Goal: Task Accomplishment & Management: Use online tool/utility

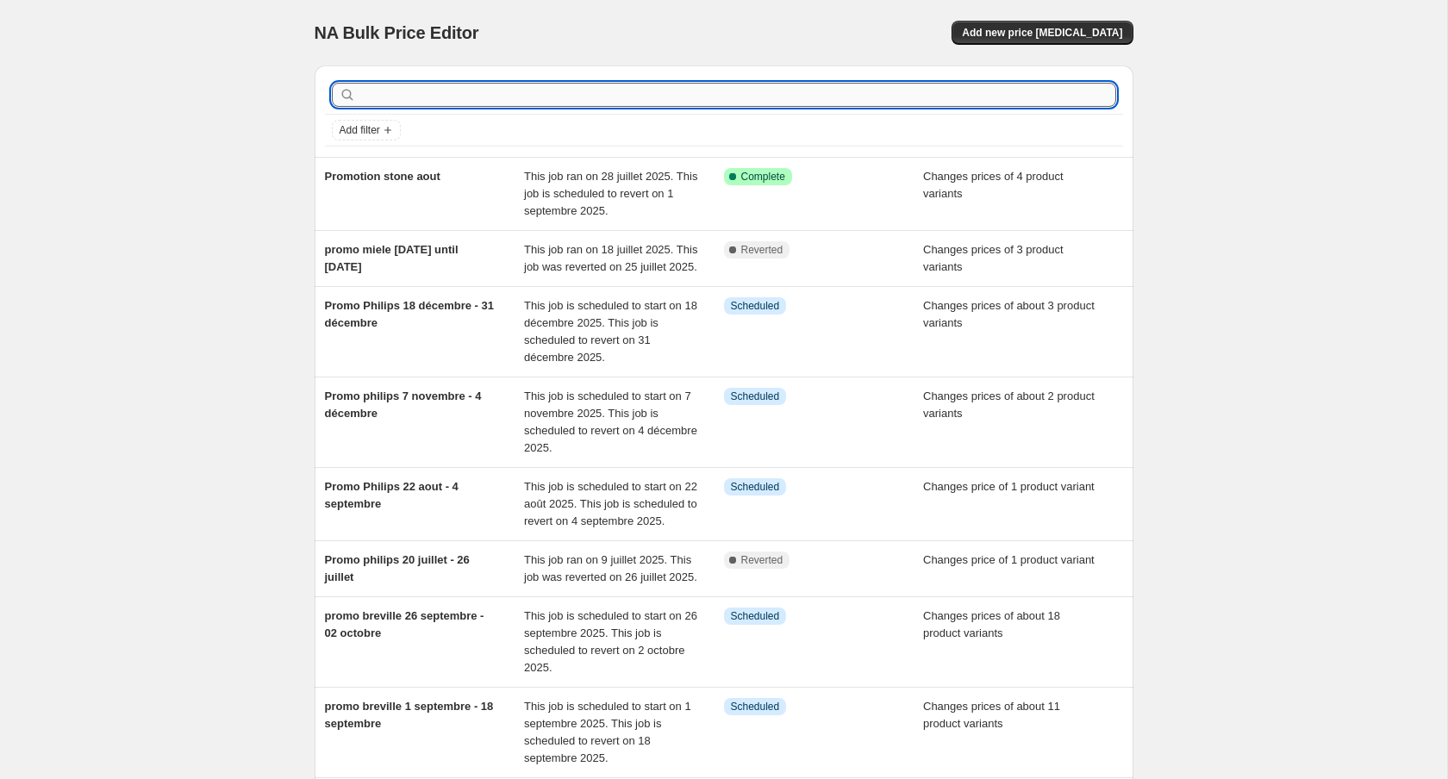
click at [541, 84] on input "text" at bounding box center [737, 95] width 757 height 24
type input "promo kitchenaid"
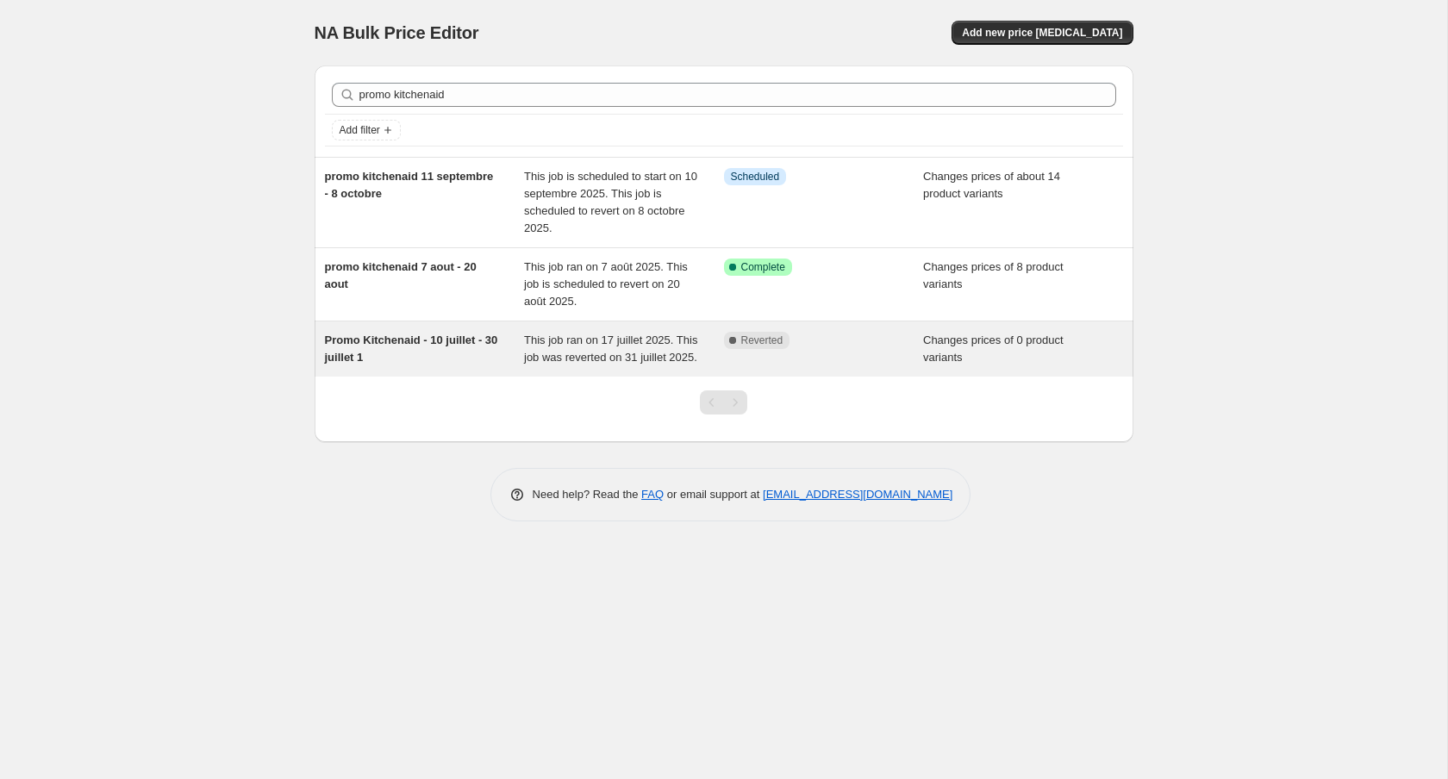
click at [407, 334] on span "Promo Kitchenaid - 10 juillet - 30 juillet 1" at bounding box center [411, 349] width 173 height 30
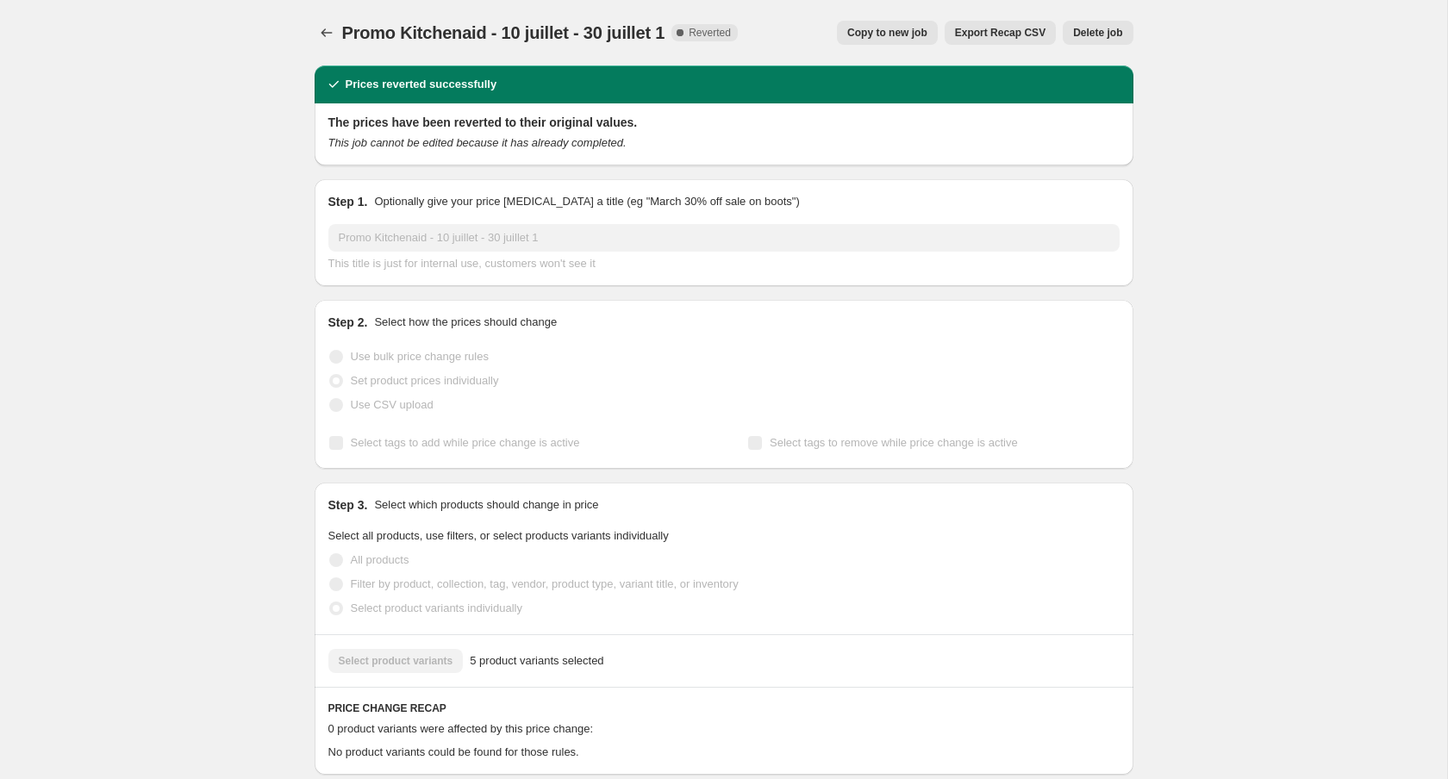
click at [1126, 34] on button "Delete job" at bounding box center [1098, 33] width 70 height 24
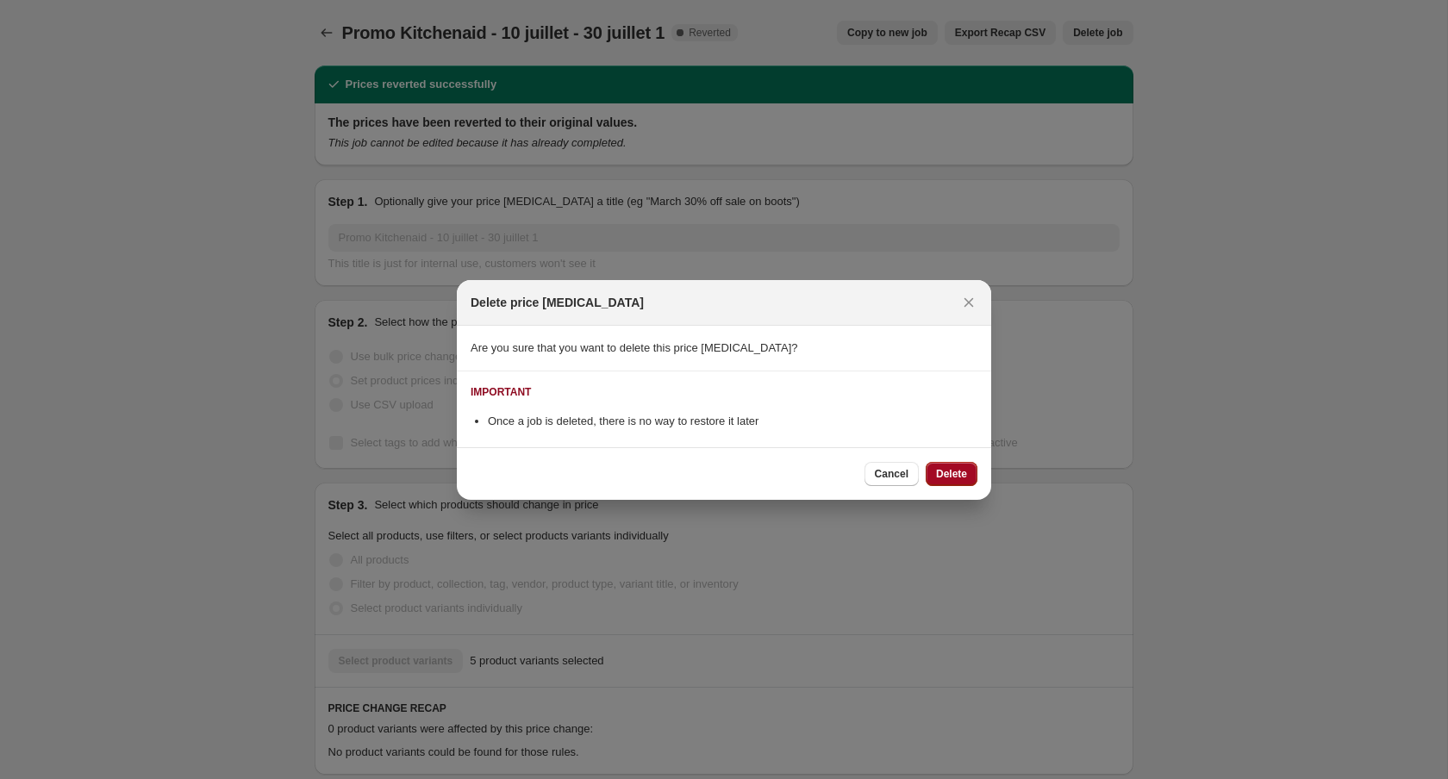
click at [958, 471] on span "Delete" at bounding box center [951, 474] width 31 height 14
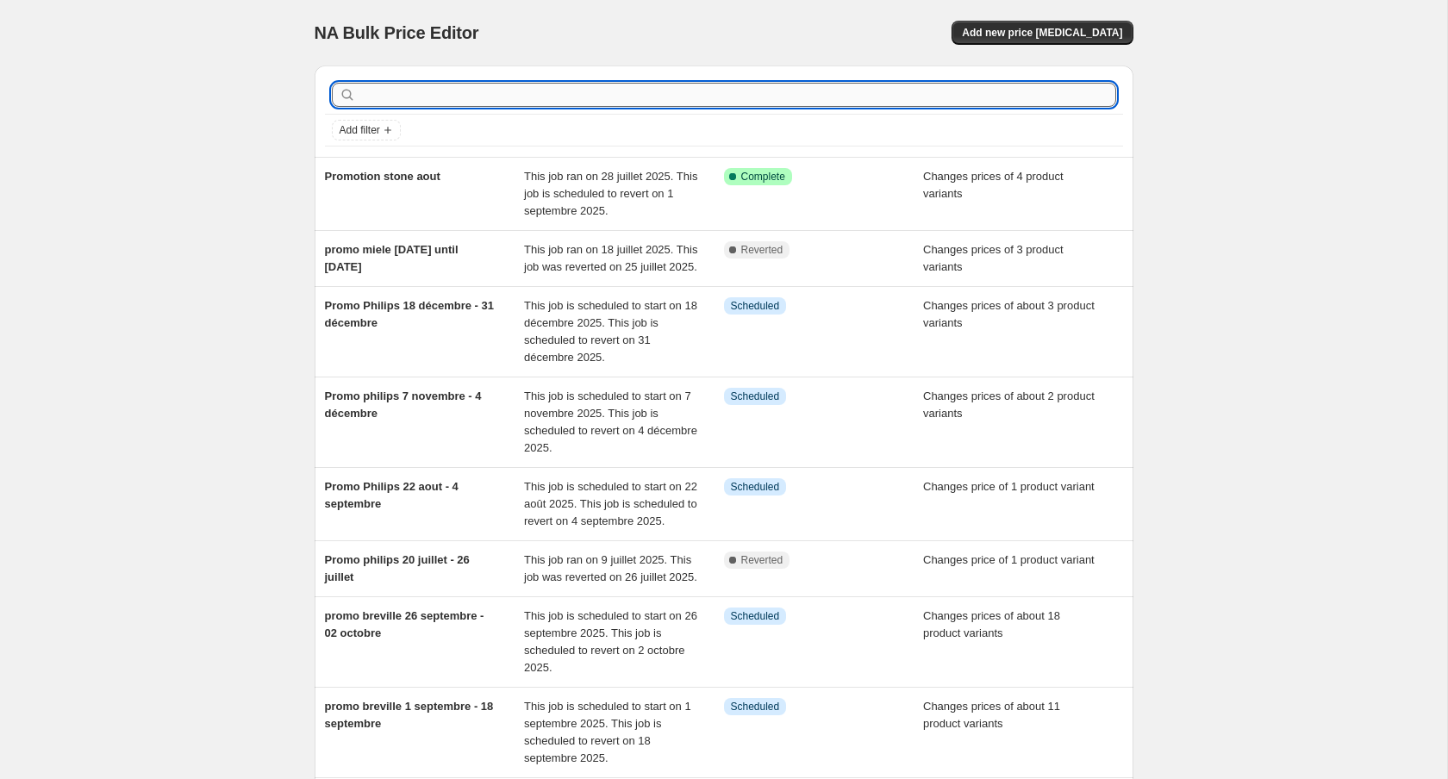
click at [467, 91] on input "text" at bounding box center [737, 95] width 757 height 24
click at [358, 133] on span "Add filter" at bounding box center [360, 130] width 41 height 14
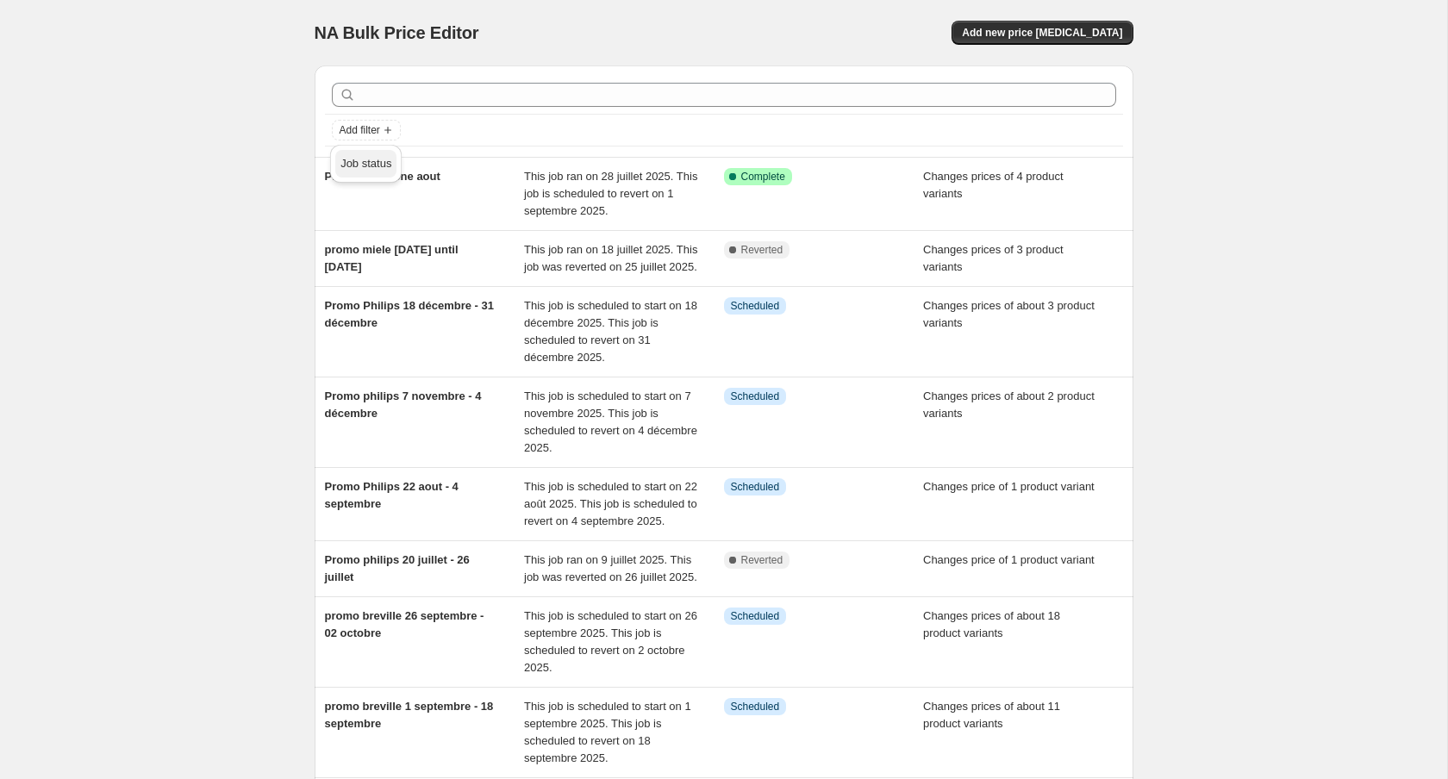
click at [390, 165] on span "Job status" at bounding box center [365, 163] width 51 height 13
click at [400, 284] on span "Reverted" at bounding box center [388, 286] width 46 height 13
click at [357, 284] on input "Reverted" at bounding box center [350, 287] width 14 height 14
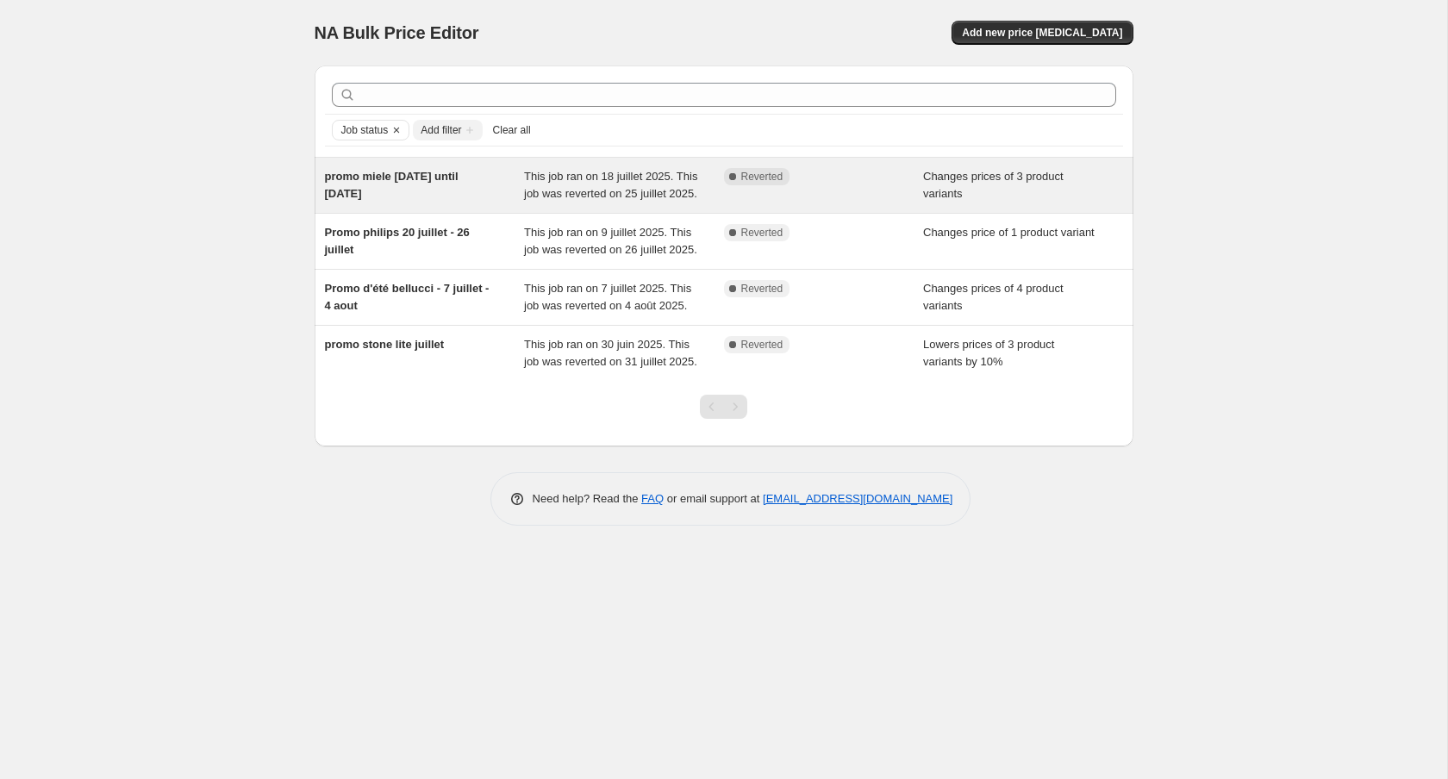
click at [472, 197] on div "promo miele [DATE] until [DATE]" at bounding box center [425, 185] width 200 height 34
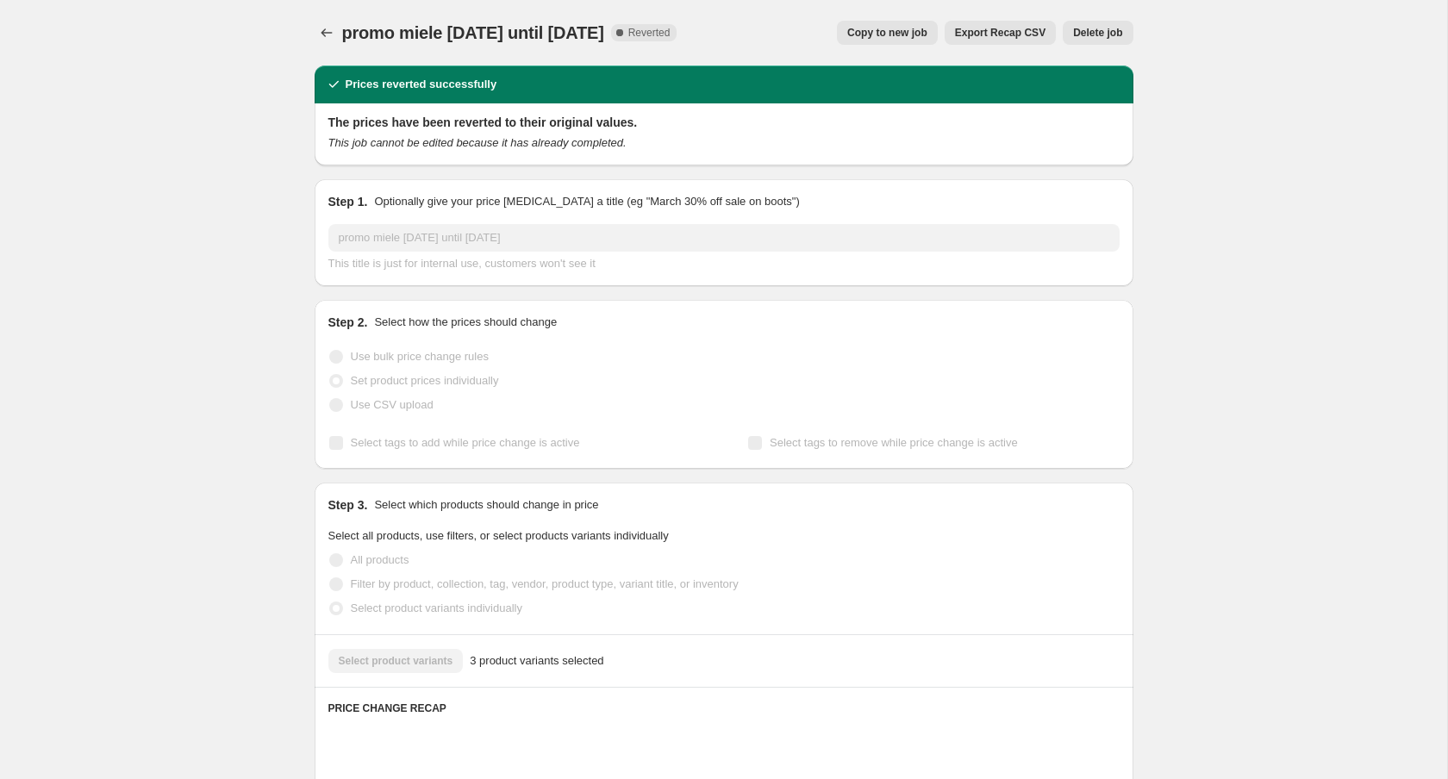
click at [1097, 36] on span "Delete job" at bounding box center [1097, 33] width 49 height 14
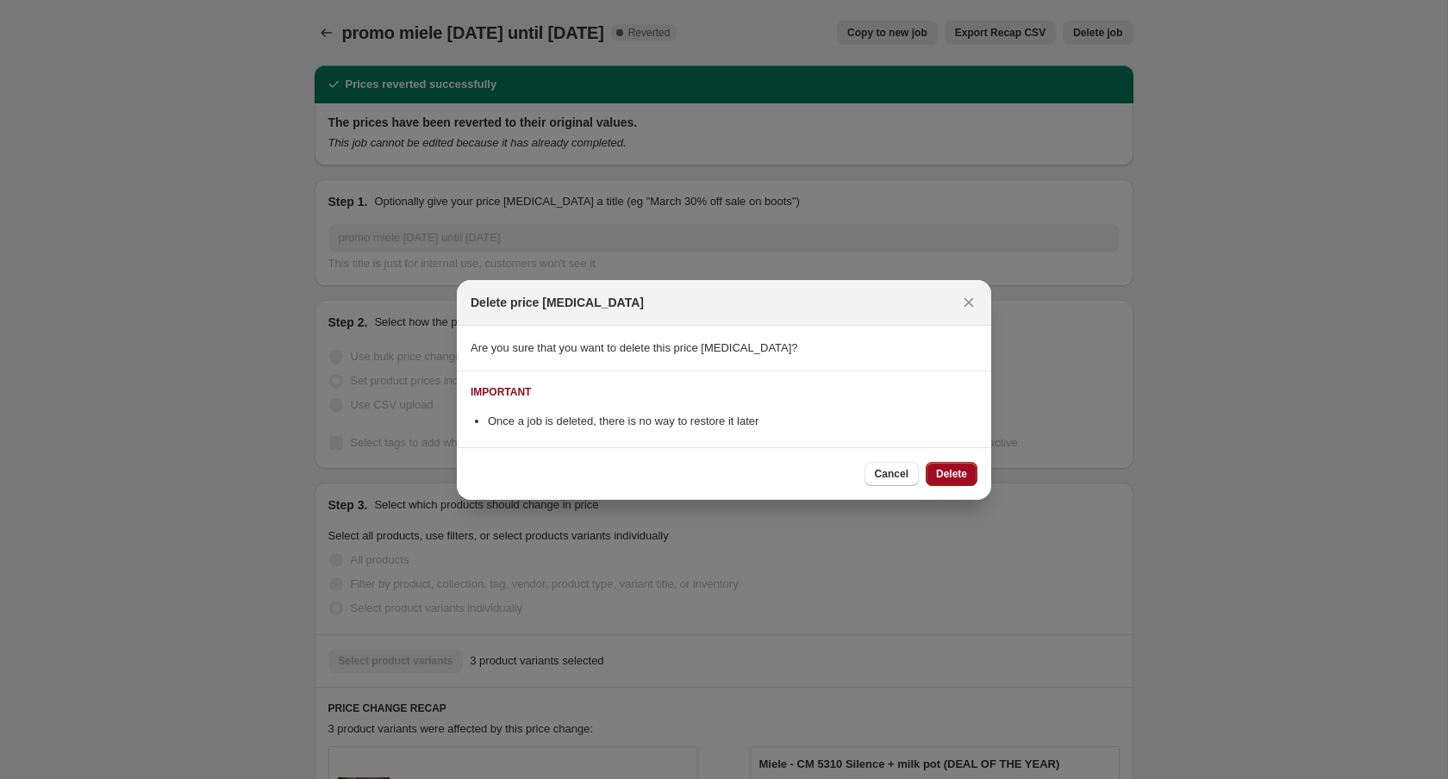
click at [952, 474] on span "Delete" at bounding box center [951, 474] width 31 height 14
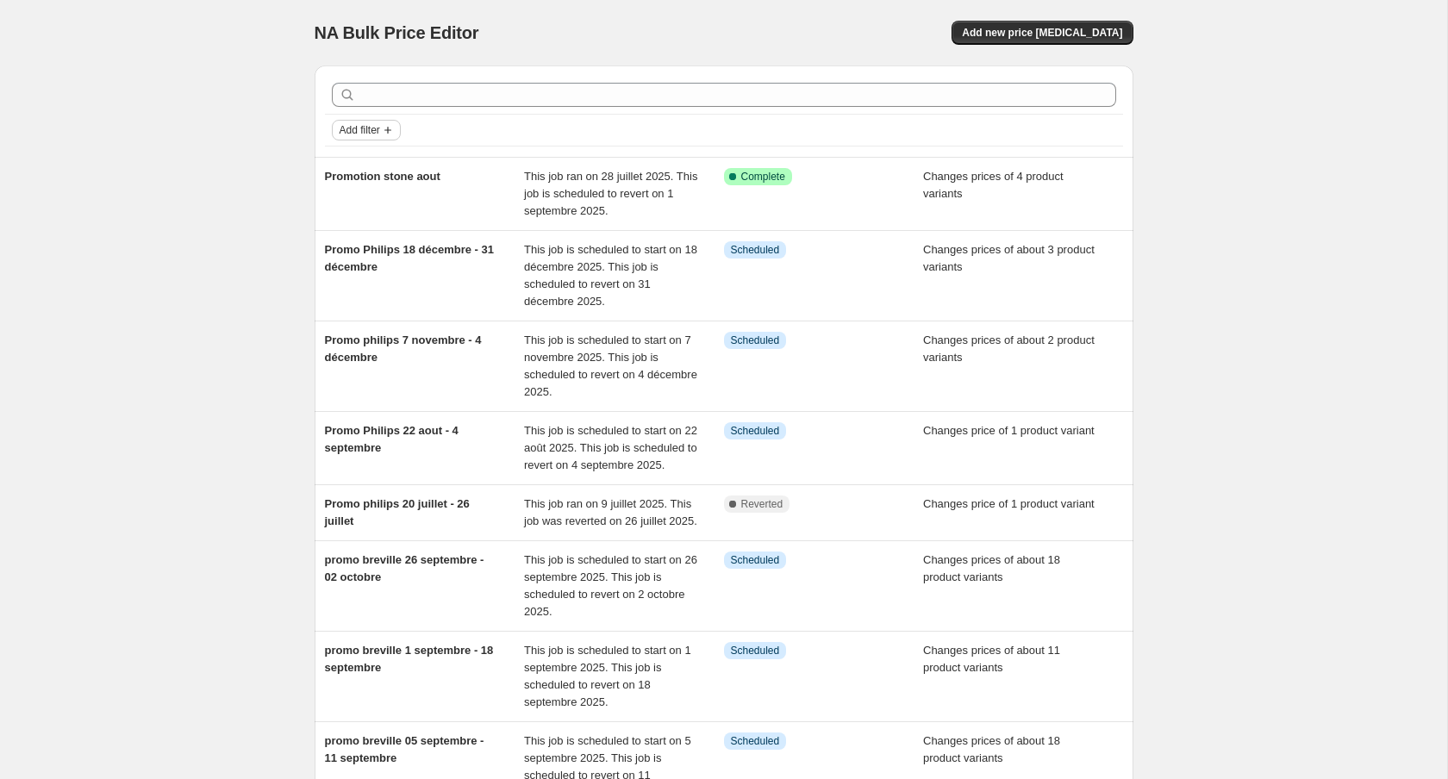
click at [386, 120] on button "Add filter" at bounding box center [366, 130] width 69 height 21
click at [385, 165] on span "Job status" at bounding box center [365, 163] width 51 height 13
click at [388, 278] on label "Reverted" at bounding box center [376, 287] width 68 height 24
click at [357, 280] on input "Reverted" at bounding box center [350, 287] width 14 height 14
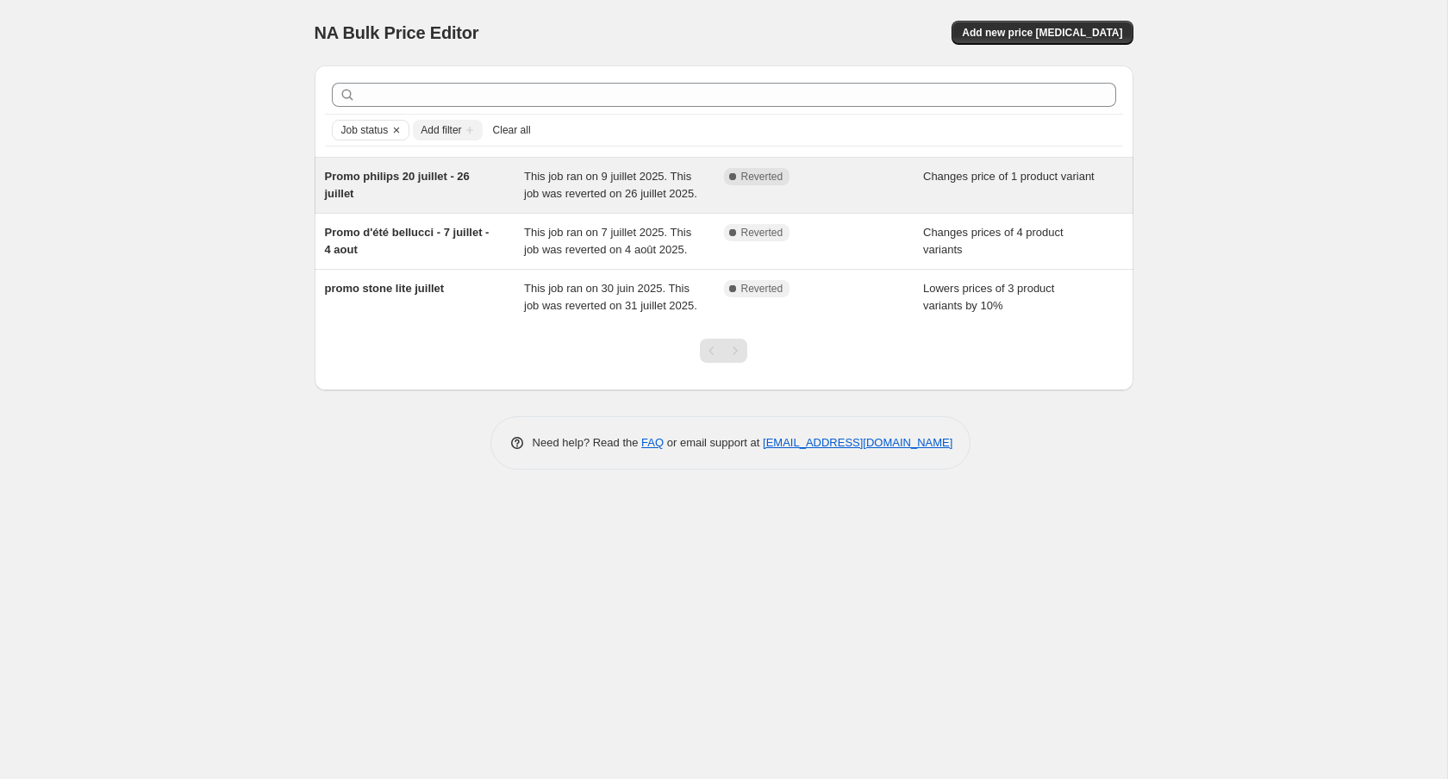
click at [449, 189] on div "Promo philips 20 juillet - 26 juillet" at bounding box center [425, 185] width 200 height 34
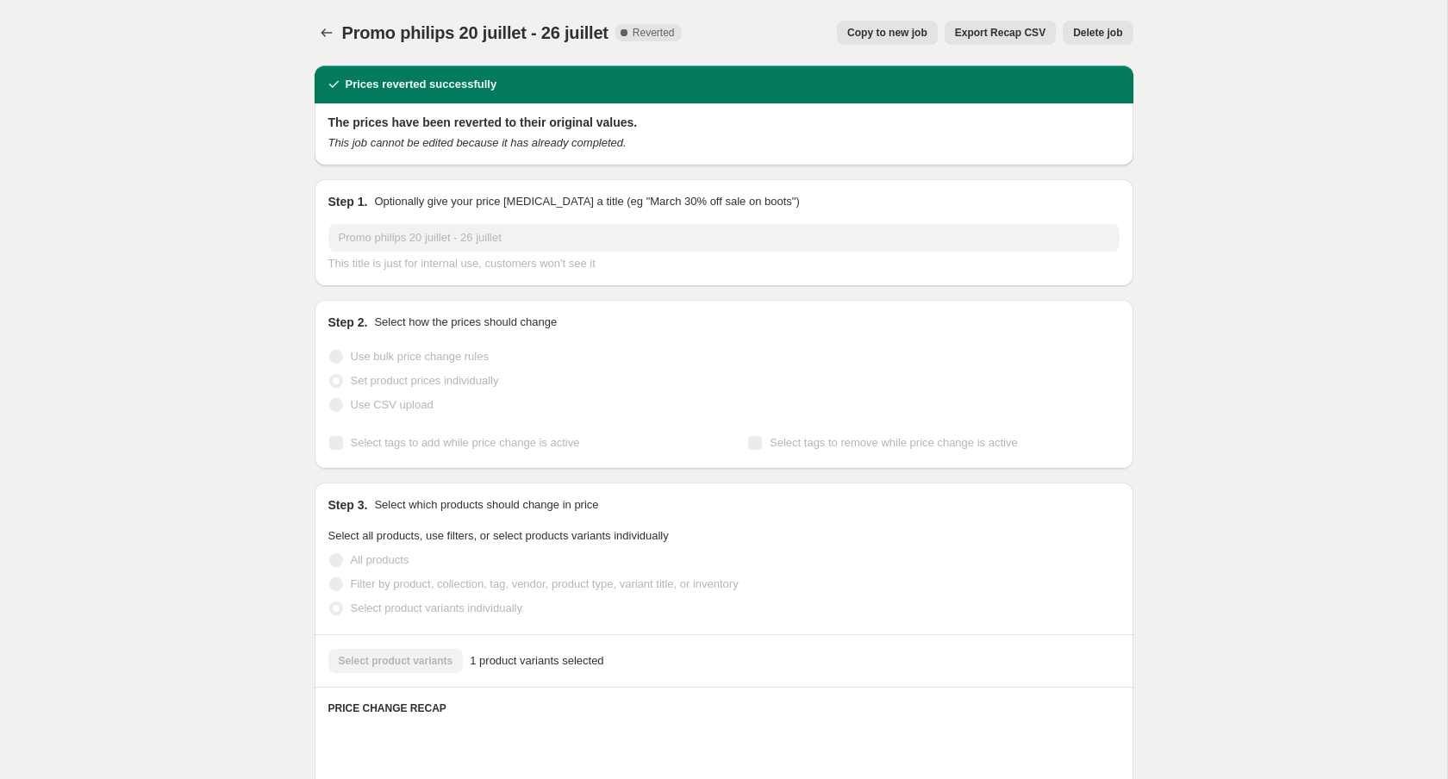
click at [1086, 21] on button "Delete job" at bounding box center [1098, 33] width 70 height 24
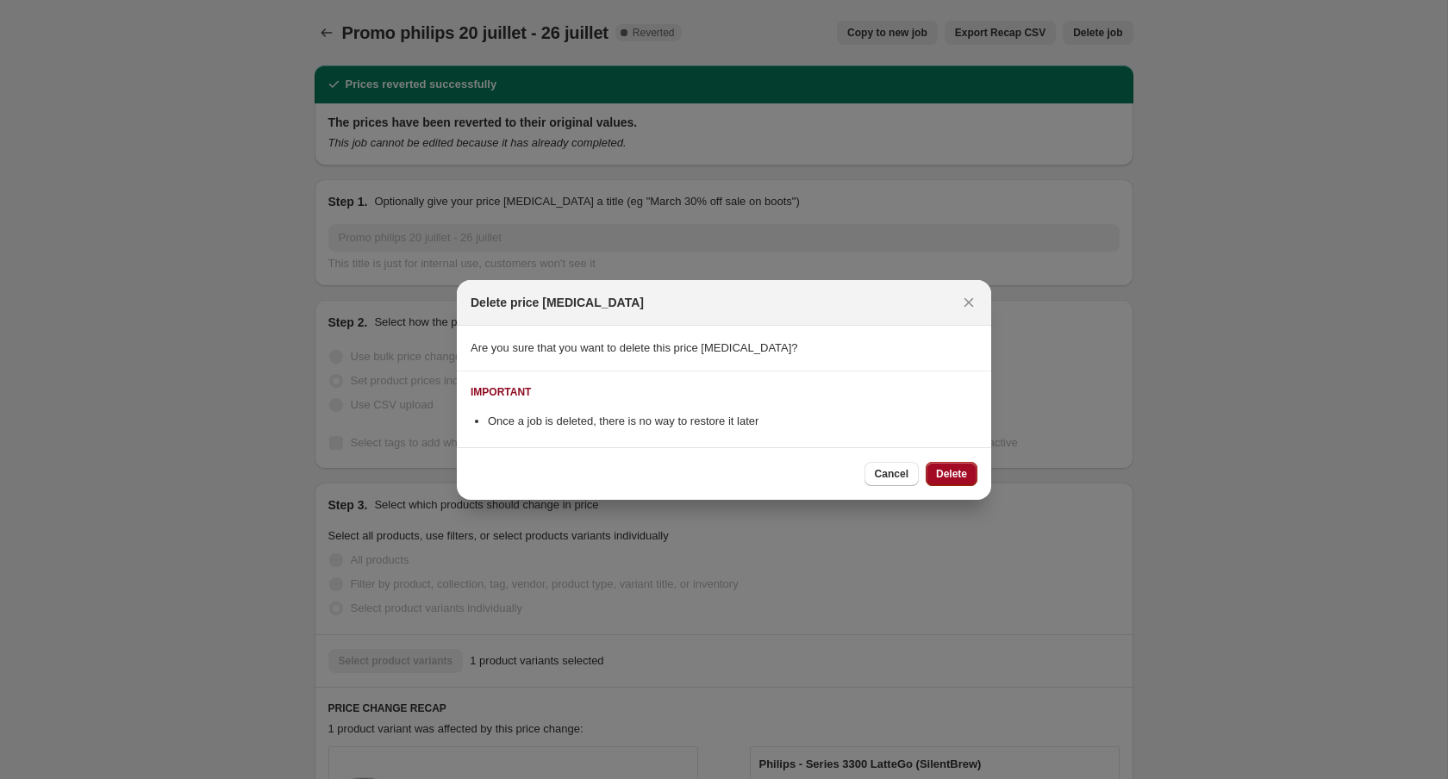
click at [965, 469] on span "Delete" at bounding box center [951, 474] width 31 height 14
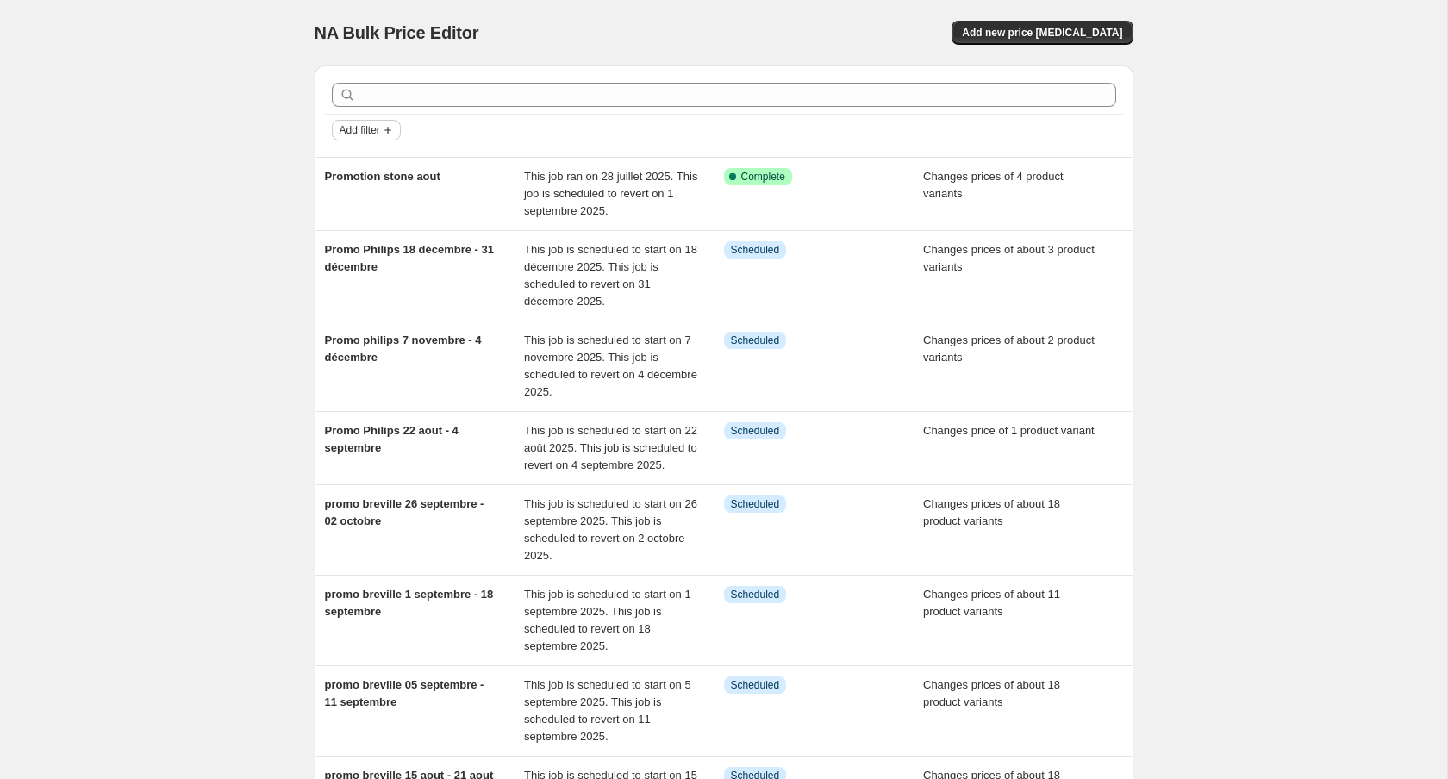
click at [390, 120] on button "Add filter" at bounding box center [366, 130] width 69 height 21
click at [389, 145] on div "Job status" at bounding box center [366, 164] width 72 height 38
click at [389, 155] on span "Job status" at bounding box center [365, 163] width 51 height 17
click at [403, 289] on span "Reverted" at bounding box center [388, 286] width 46 height 13
click at [357, 289] on input "Reverted" at bounding box center [350, 287] width 14 height 14
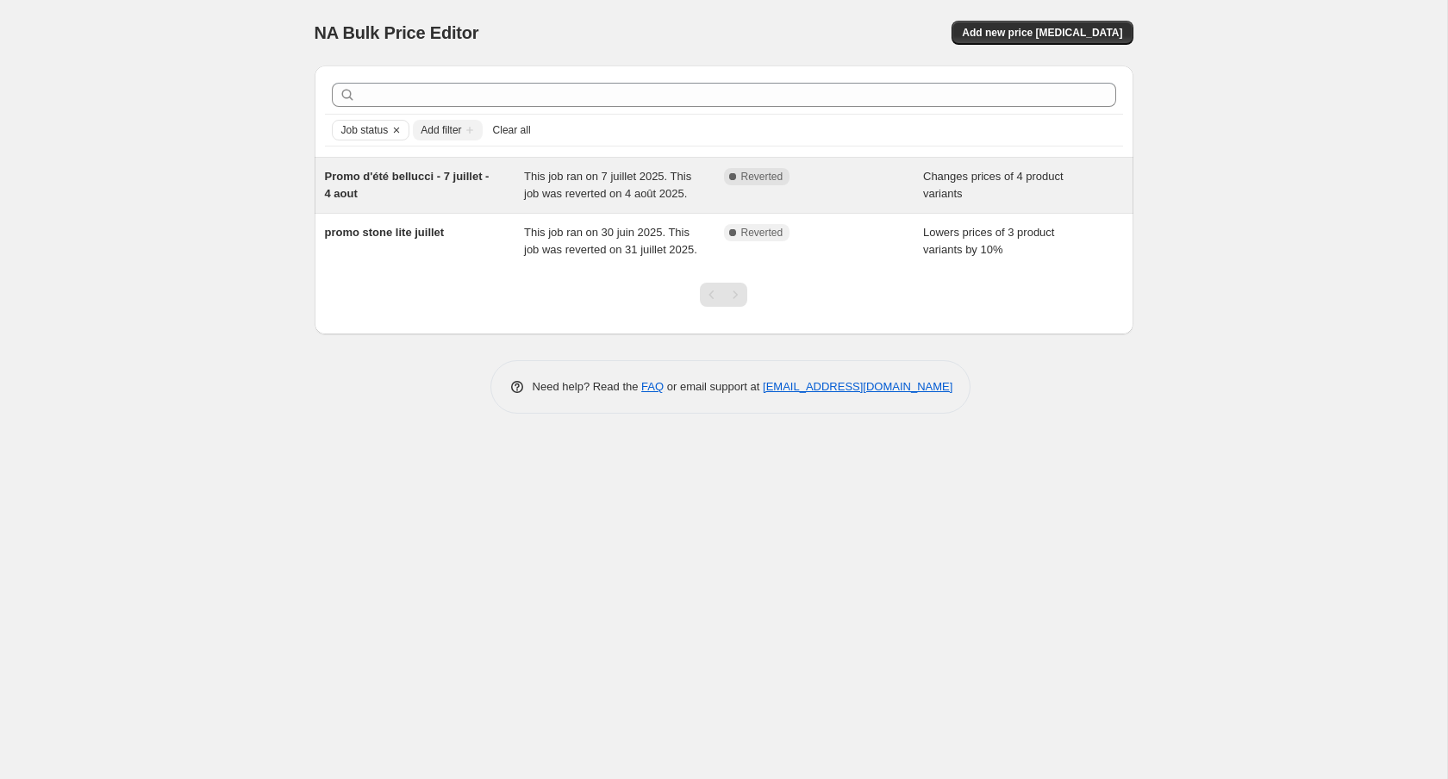
click at [509, 194] on div "Promo d'été bellucci - 7 juillet - 4 aout" at bounding box center [425, 185] width 200 height 34
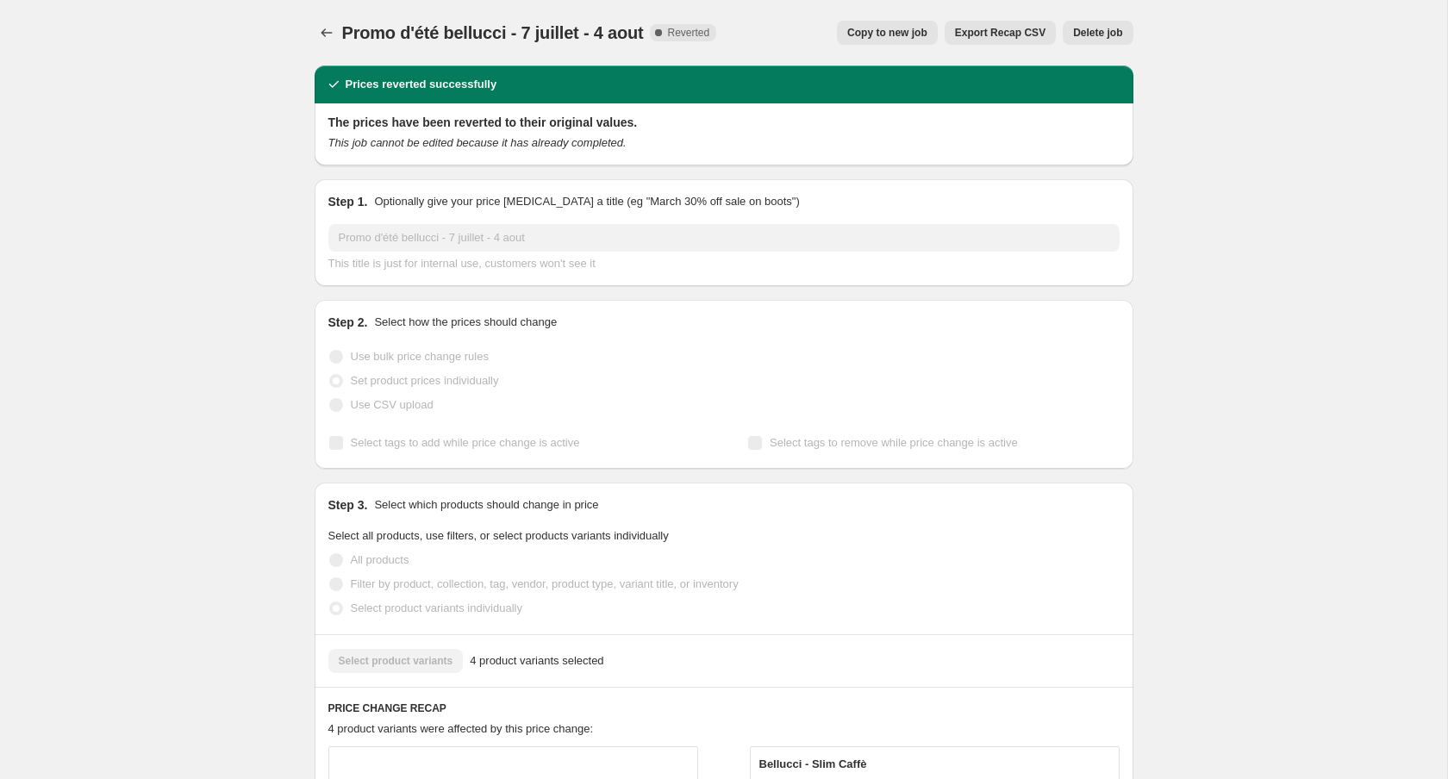
click at [1098, 18] on div "Promo d'été bellucci - 7 juillet - 4 aout. This page is ready Promo d'été bellu…" at bounding box center [724, 33] width 819 height 66
click at [1118, 38] on span "Delete job" at bounding box center [1097, 33] width 49 height 14
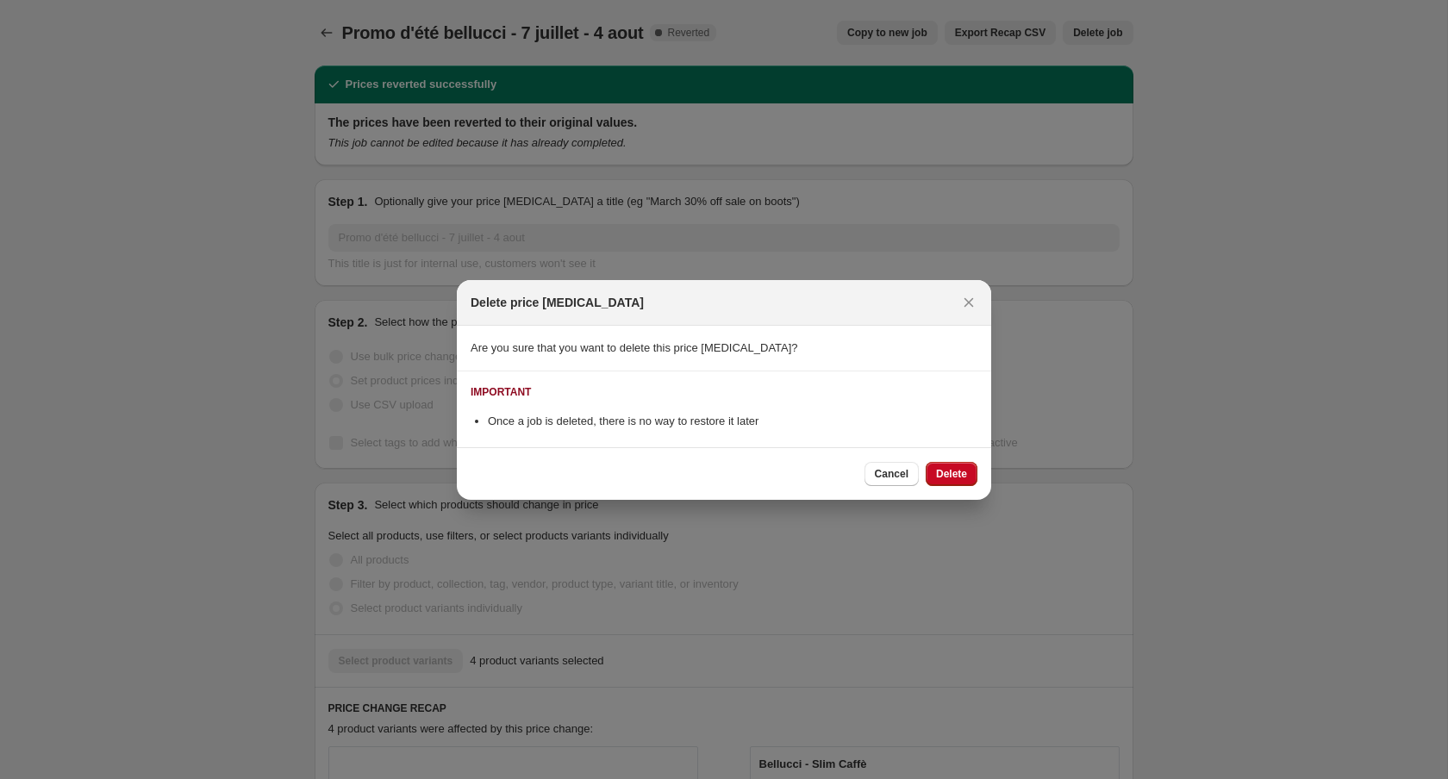
click at [964, 487] on div "Cancel Delete" at bounding box center [724, 473] width 534 height 53
click at [967, 459] on div "Cancel Delete" at bounding box center [724, 473] width 534 height 53
click at [967, 466] on button "Delete" at bounding box center [952, 474] width 52 height 24
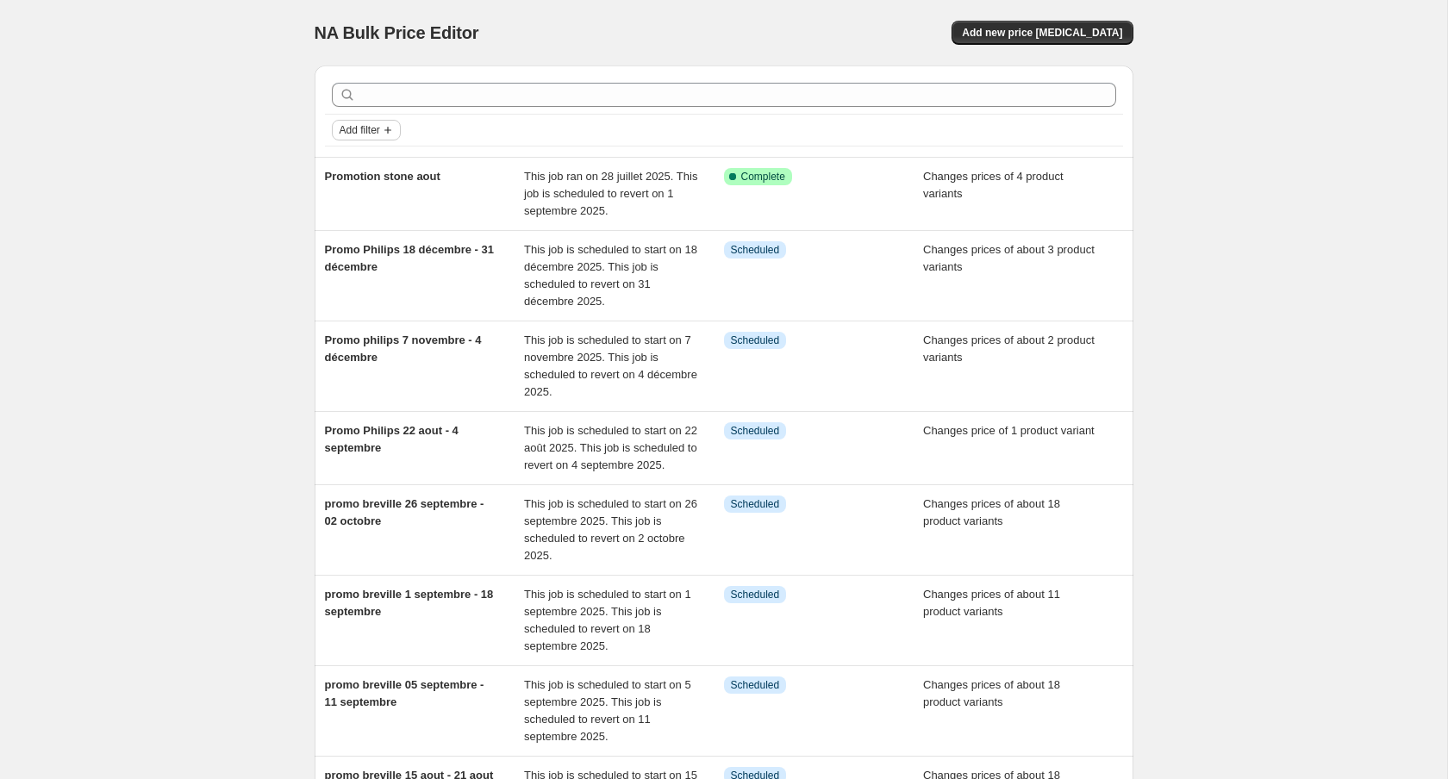
click at [363, 139] on button "Add filter" at bounding box center [366, 130] width 69 height 21
click at [377, 153] on button "Job status" at bounding box center [365, 164] width 61 height 28
click at [392, 292] on span "Reverted" at bounding box center [388, 286] width 46 height 13
click at [357, 292] on input "Reverted" at bounding box center [350, 287] width 14 height 14
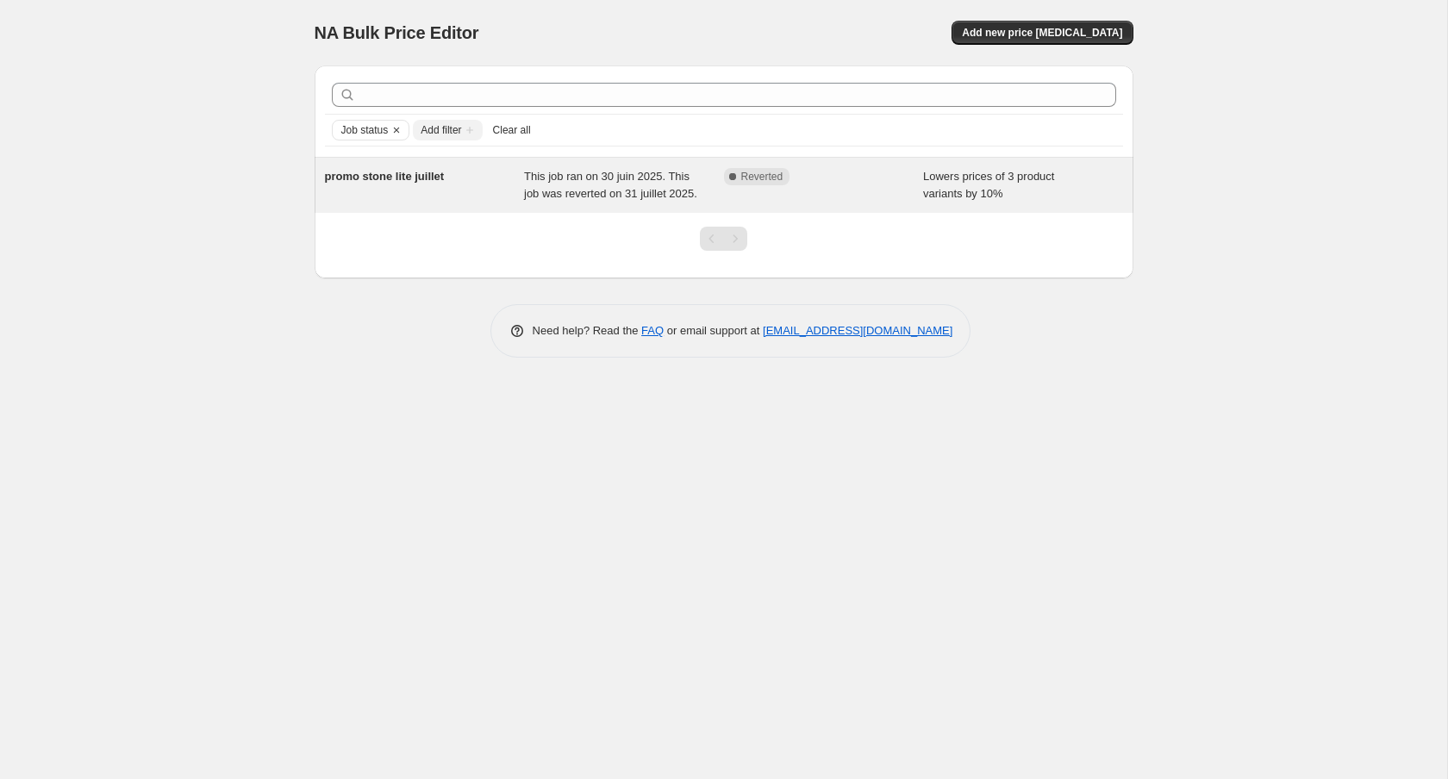
click at [599, 173] on span "This job ran on 30 juin 2025. This job was reverted on 31 juillet 2025." at bounding box center [610, 185] width 173 height 30
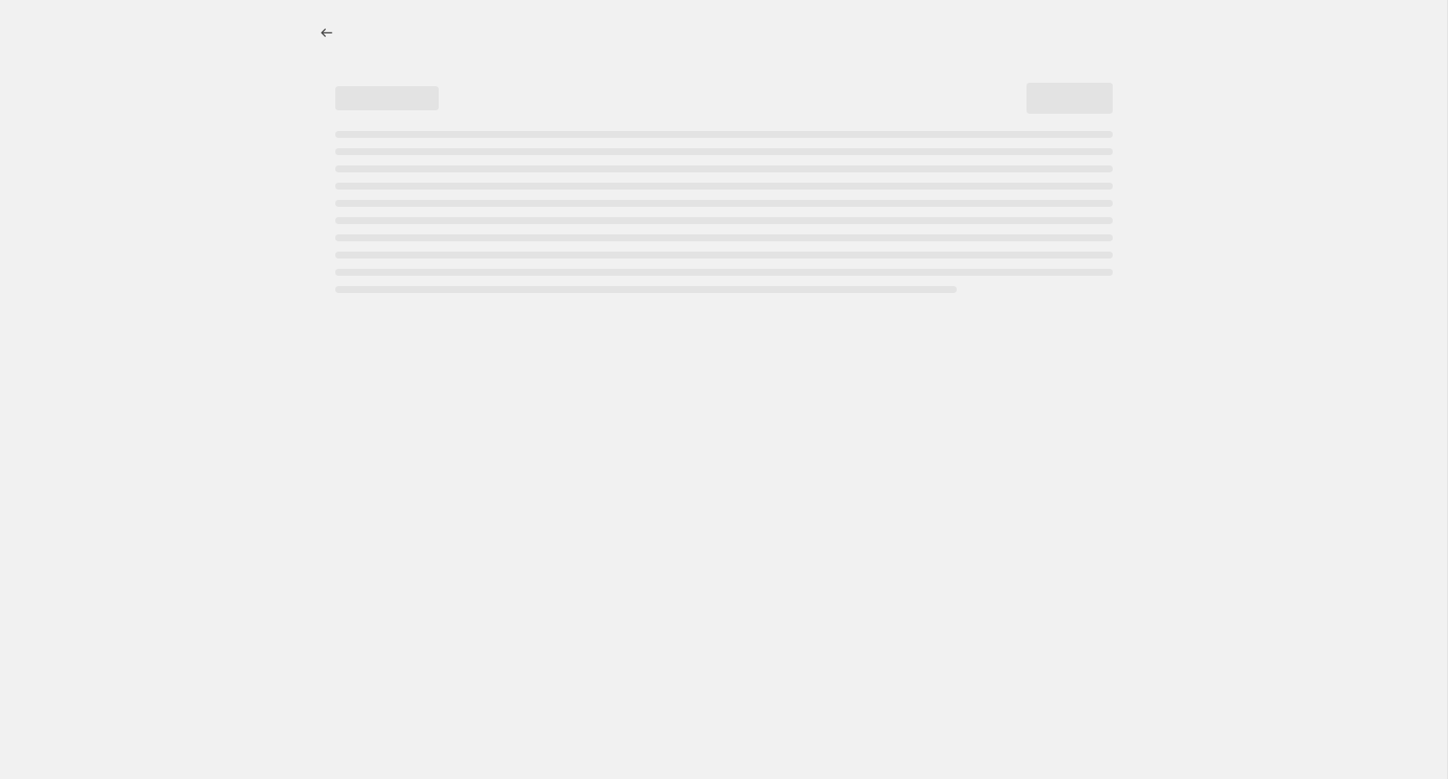
select select "percentage"
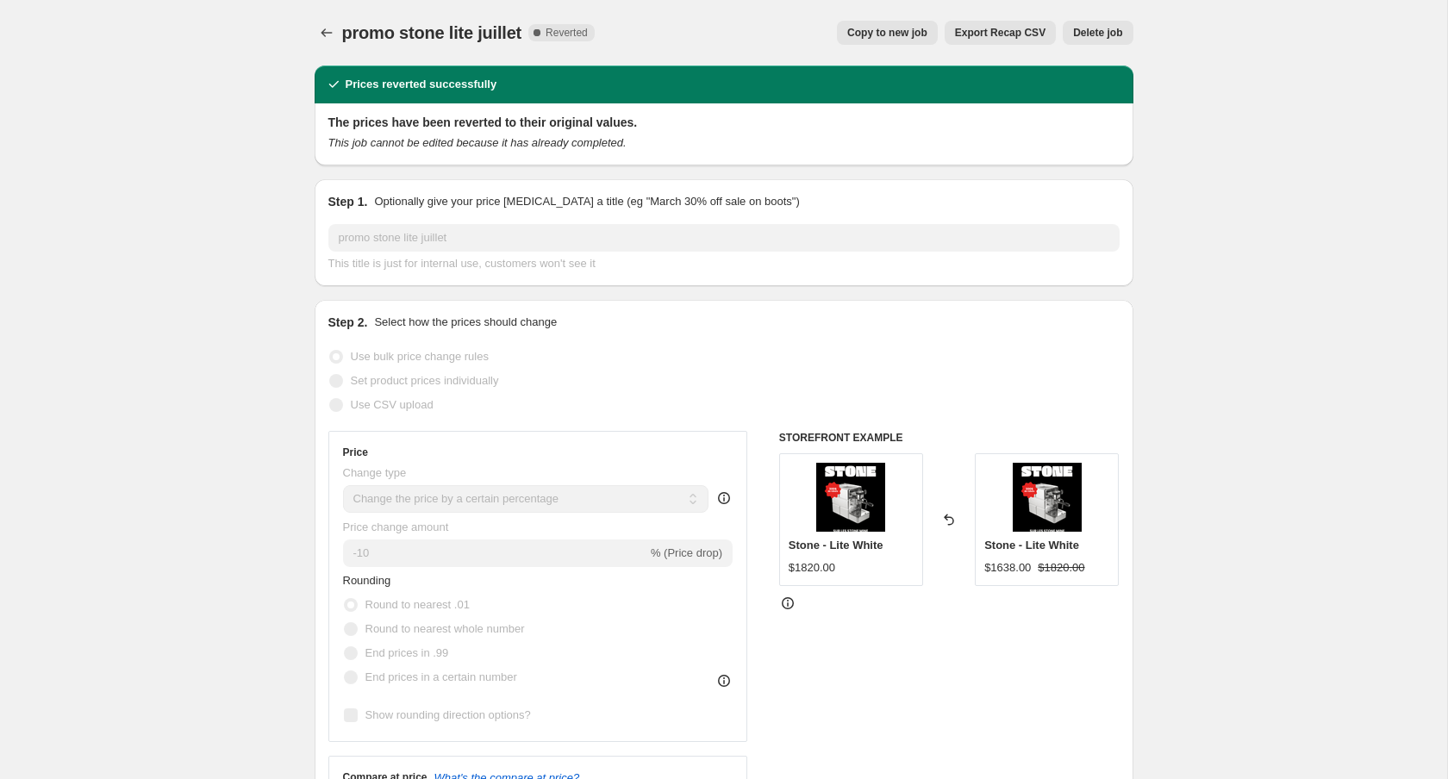
click at [1091, 32] on span "Delete job" at bounding box center [1097, 33] width 49 height 14
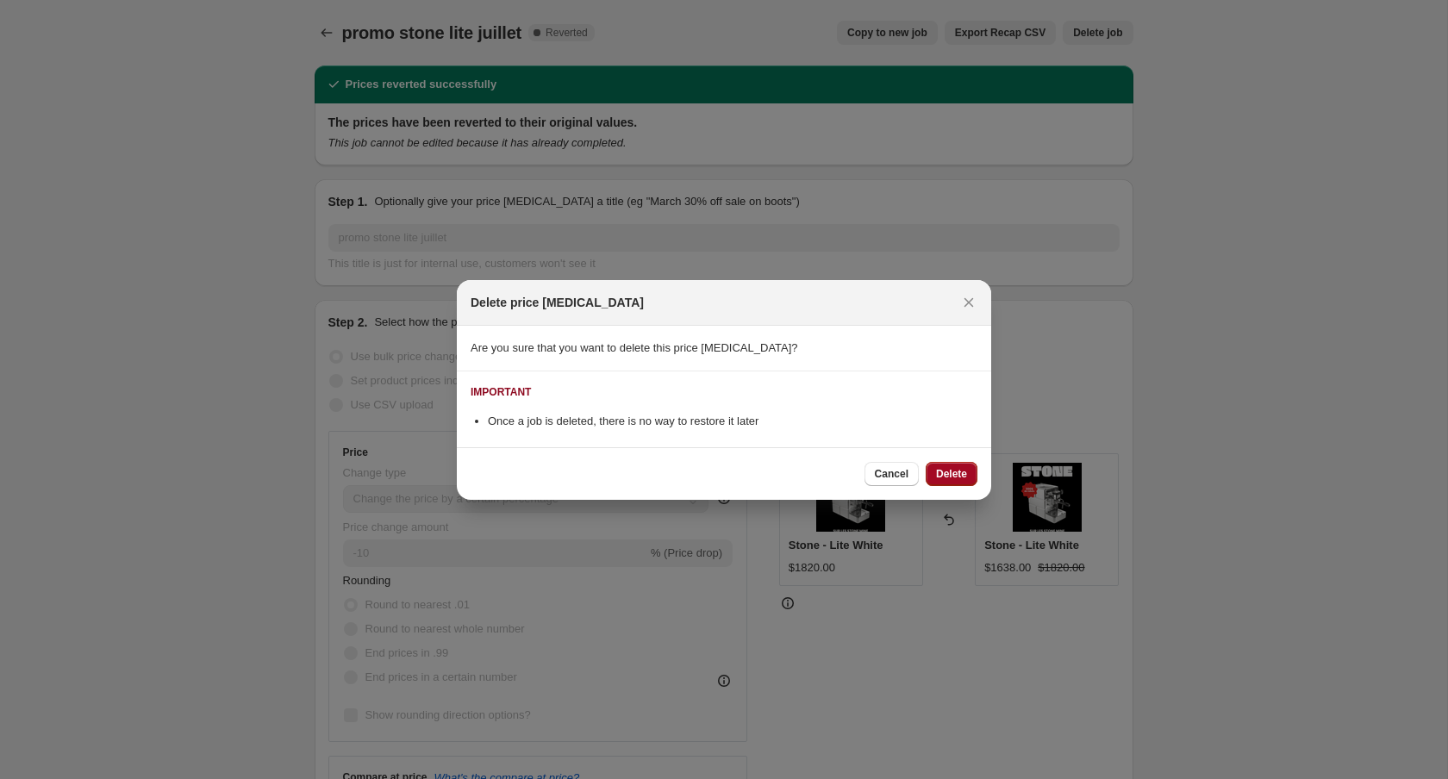
click at [954, 470] on span "Delete" at bounding box center [951, 474] width 31 height 14
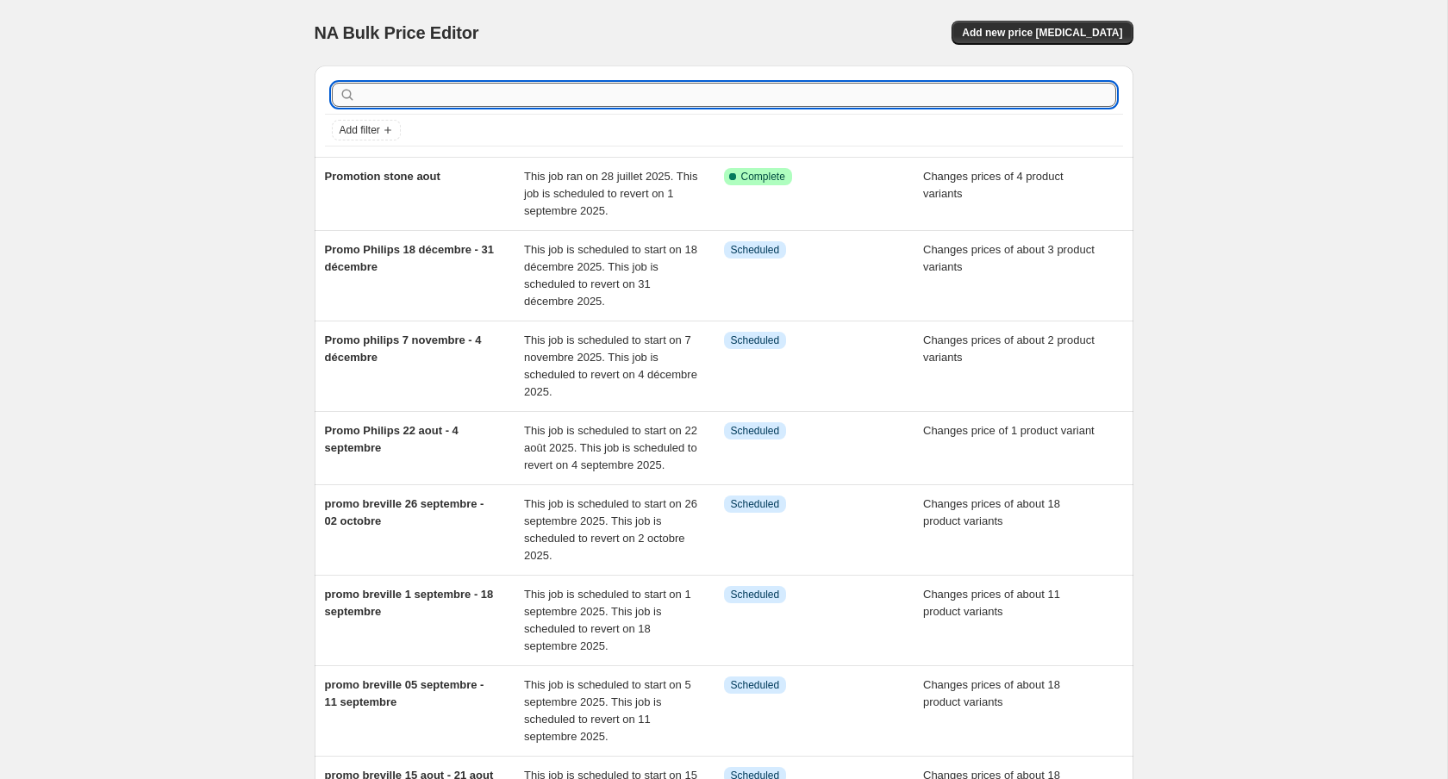
click at [789, 97] on input "text" at bounding box center [737, 95] width 757 height 24
type input "promo kitchenaid"
click at [643, 103] on input "text" at bounding box center [737, 95] width 757 height 24
type input "fellow"
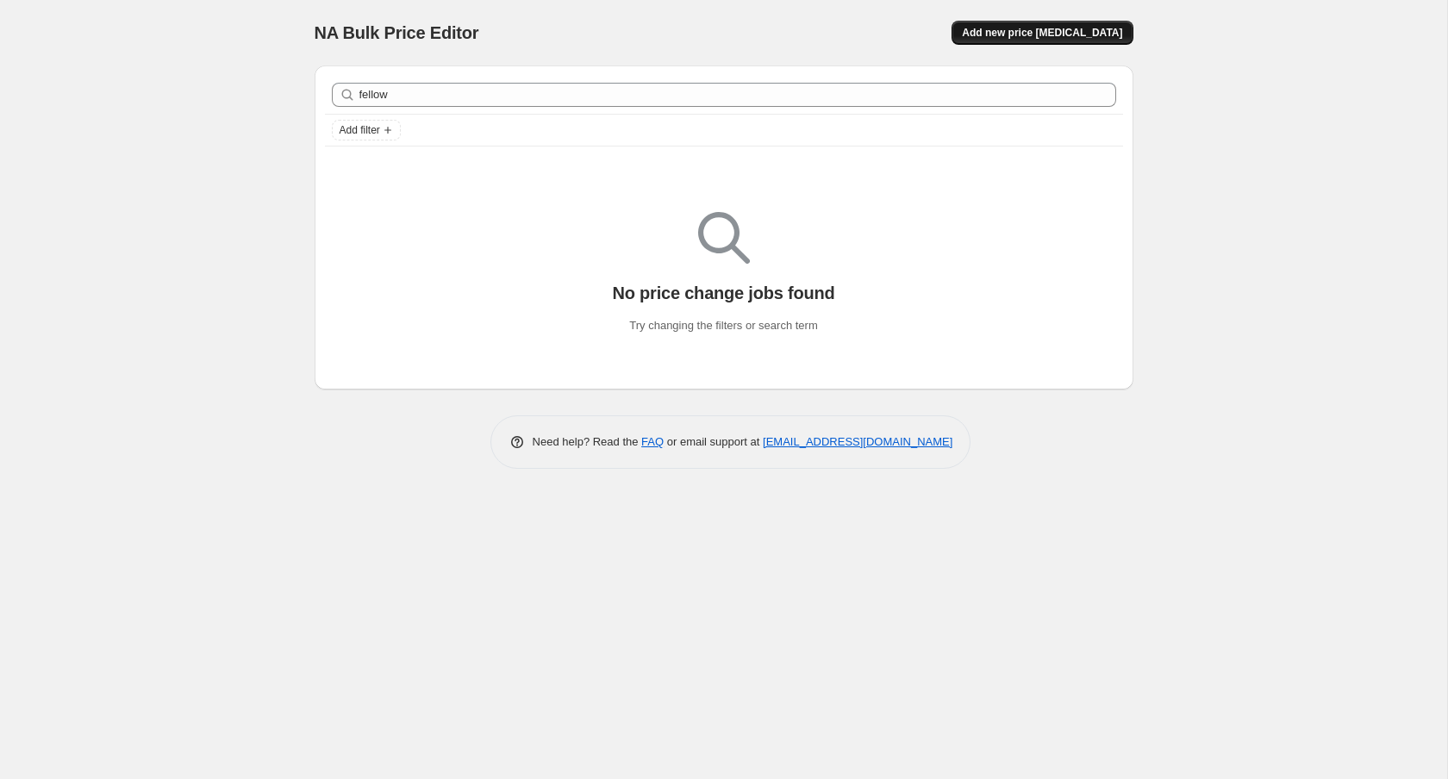
click at [1082, 31] on span "Add new price [MEDICAL_DATA]" at bounding box center [1042, 33] width 160 height 14
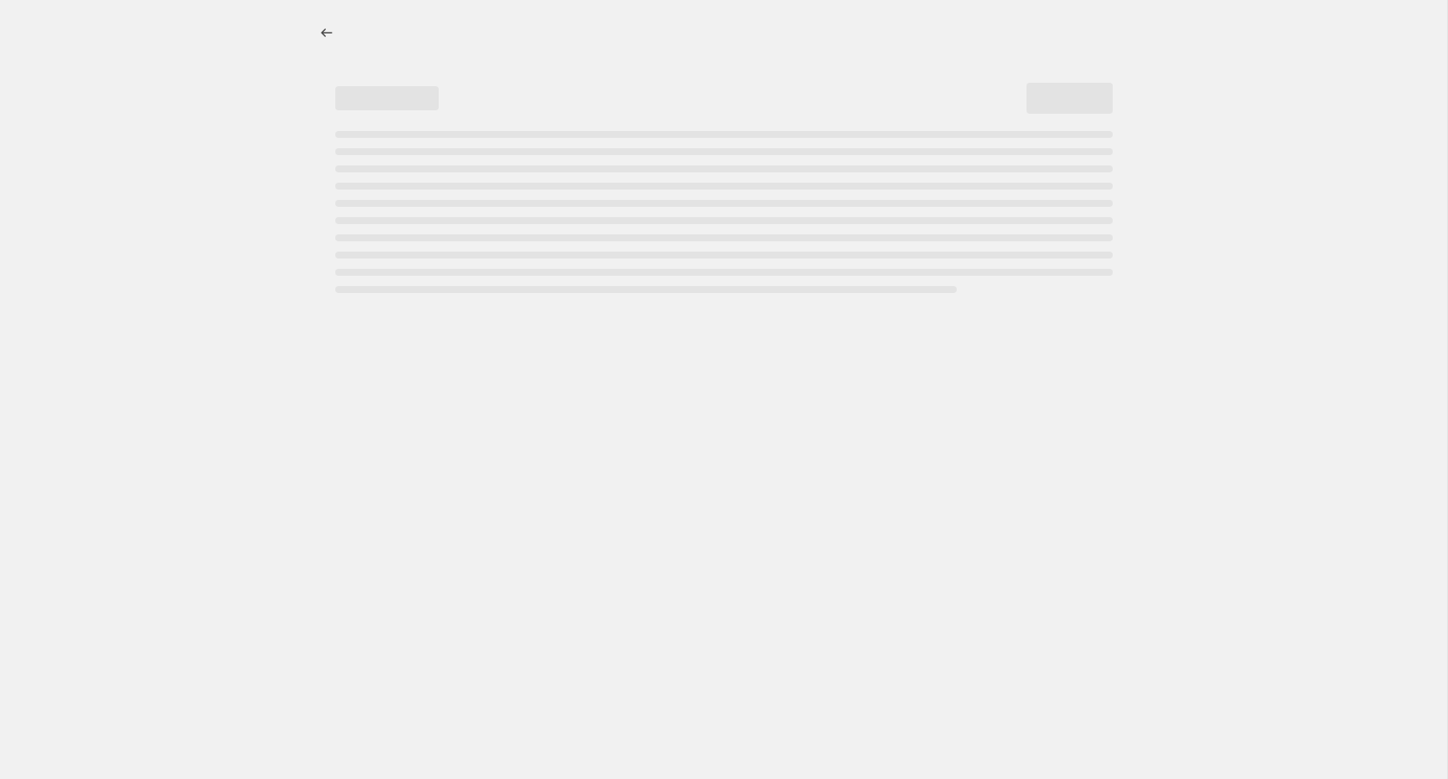
select select "percentage"
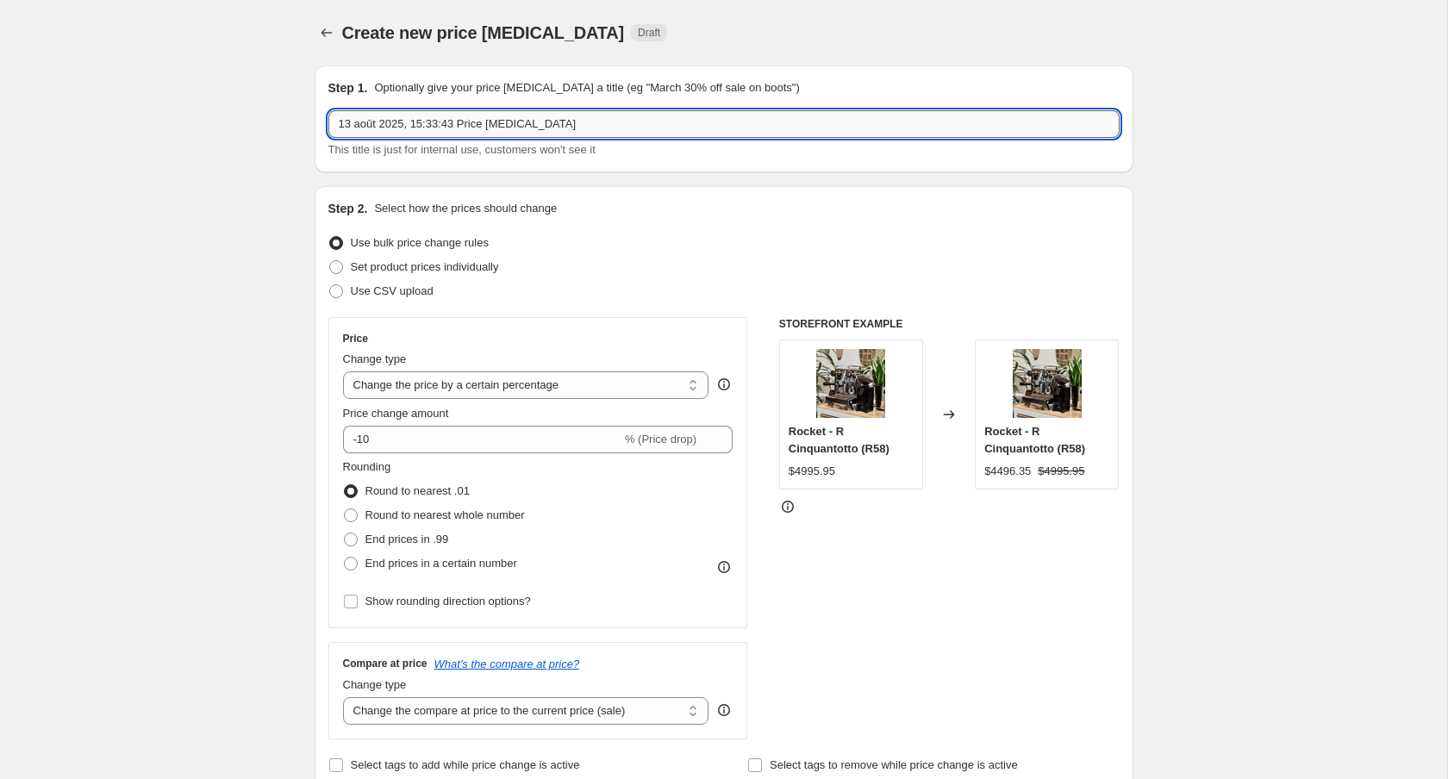
click at [426, 128] on input "13 août 2025, 15:33:43 Price change job" at bounding box center [723, 124] width 791 height 28
type input "Promo fellow august 27th - September first"
click at [443, 262] on span "Set product prices individually" at bounding box center [425, 266] width 148 height 13
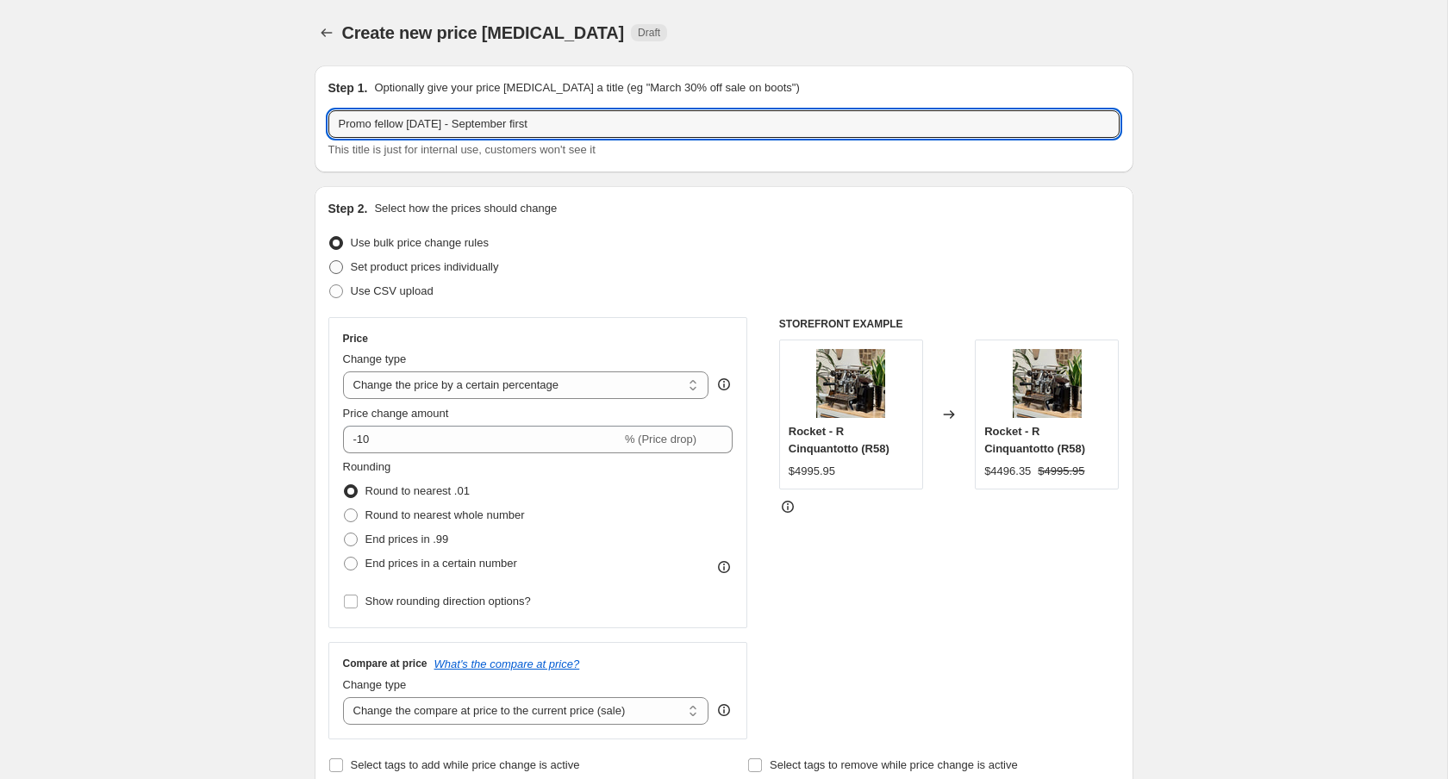
click at [330, 261] on input "Set product prices individually" at bounding box center [329, 260] width 1 height 1
radio input "true"
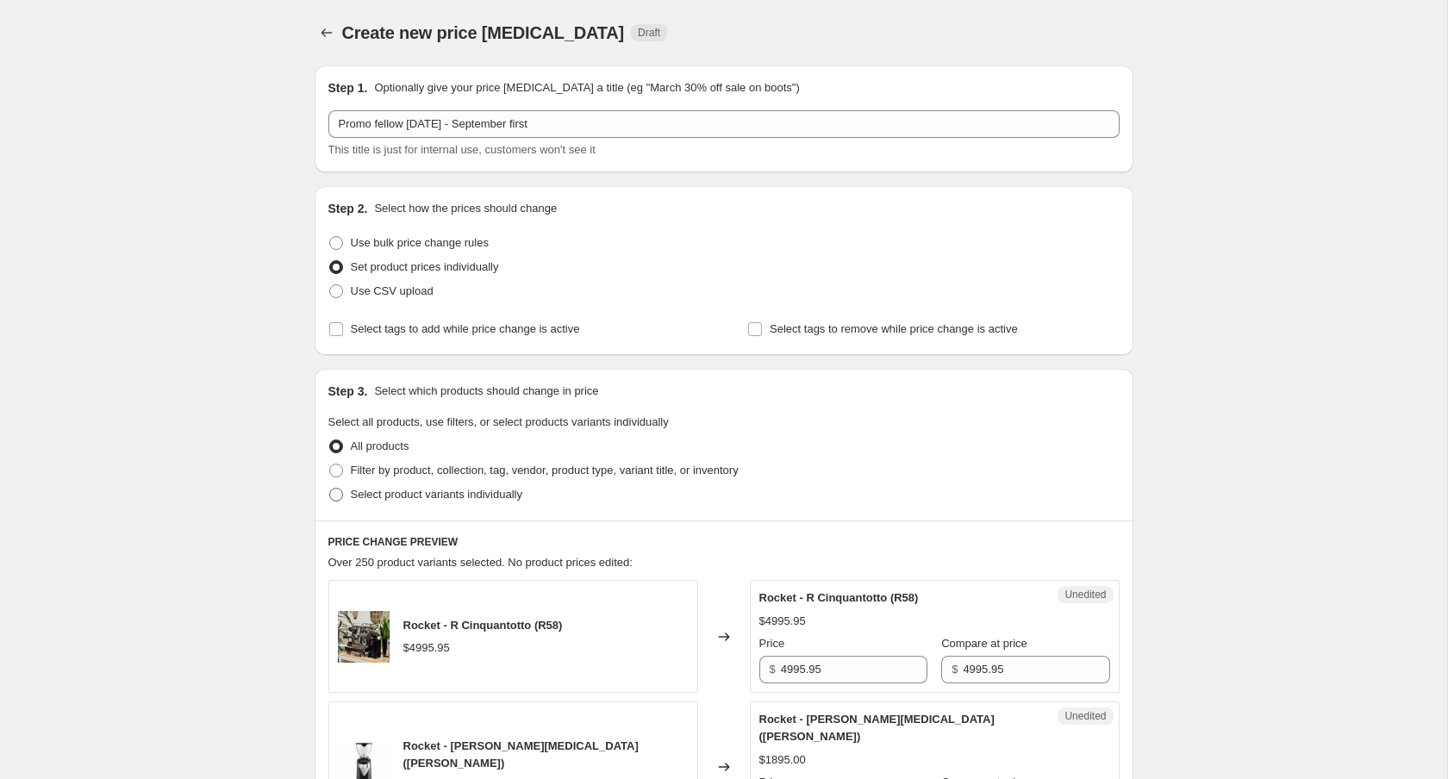
click at [414, 503] on span "Select product variants individually" at bounding box center [437, 494] width 172 height 17
click at [330, 489] on input "Select product variants individually" at bounding box center [329, 488] width 1 height 1
radio input "true"
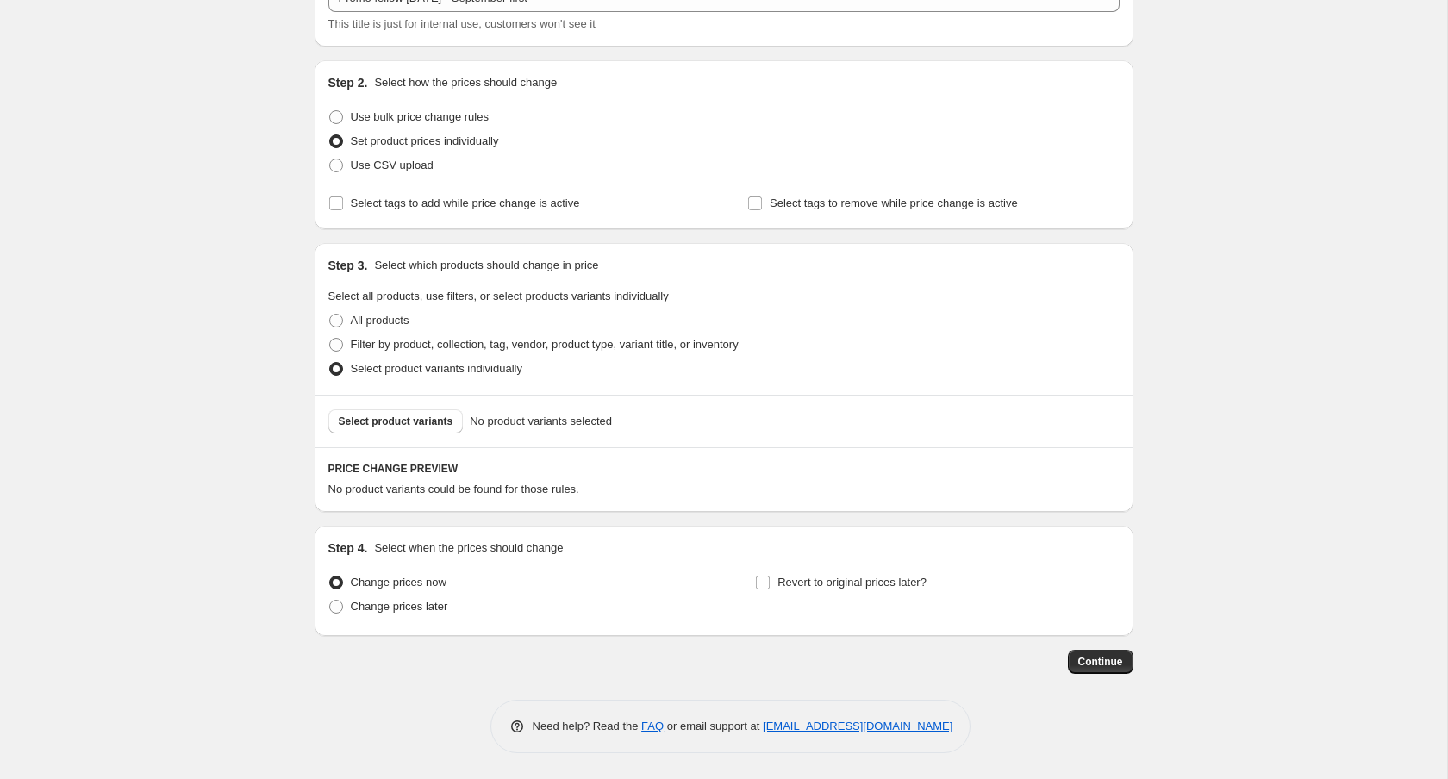
scroll to position [124, 0]
click at [410, 402] on div "Select product variants No product variants selected" at bounding box center [724, 422] width 819 height 53
click at [410, 416] on span "Select product variants" at bounding box center [396, 423] width 115 height 14
click at [403, 118] on span "Use bulk price change rules" at bounding box center [420, 118] width 138 height 13
click at [330, 113] on input "Use bulk price change rules" at bounding box center [329, 112] width 1 height 1
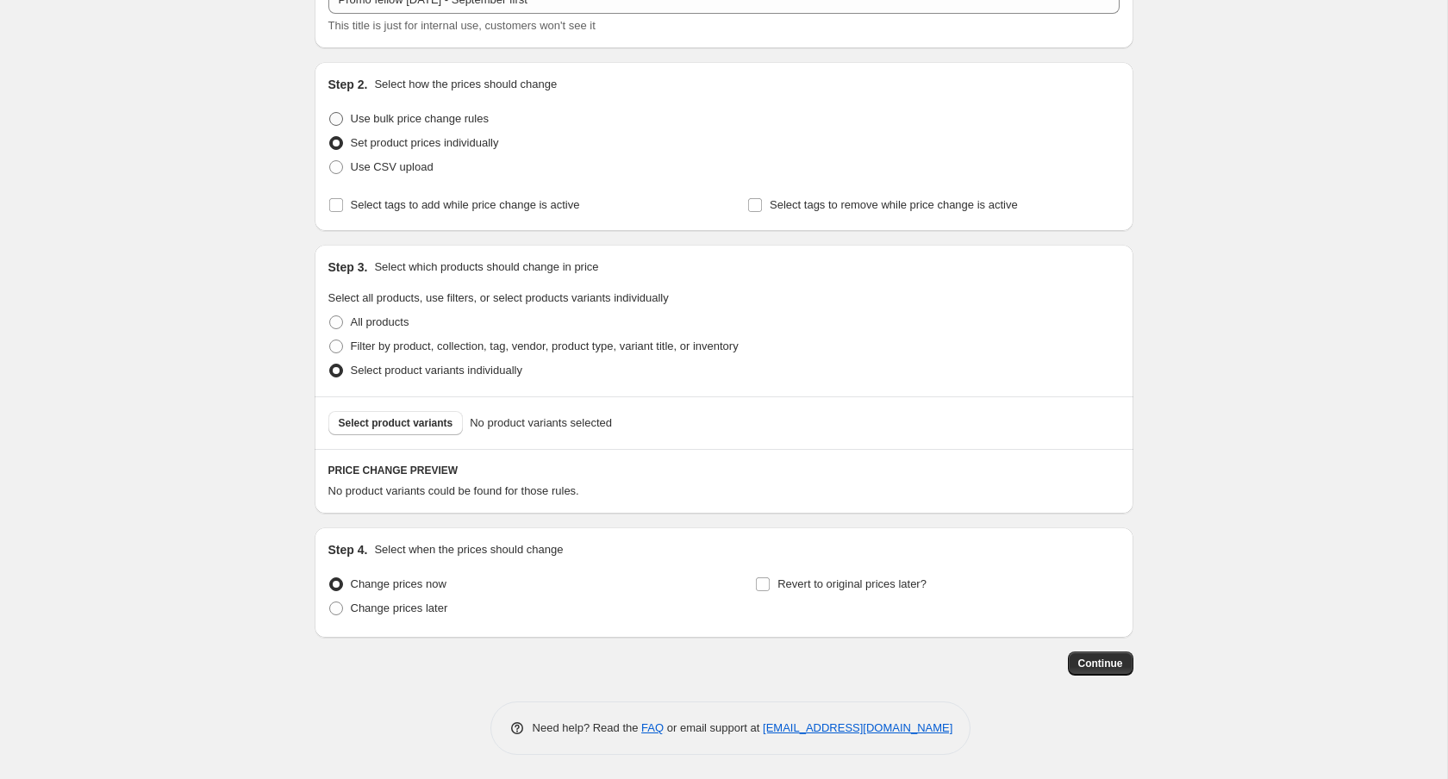
radio input "true"
select select "percentage"
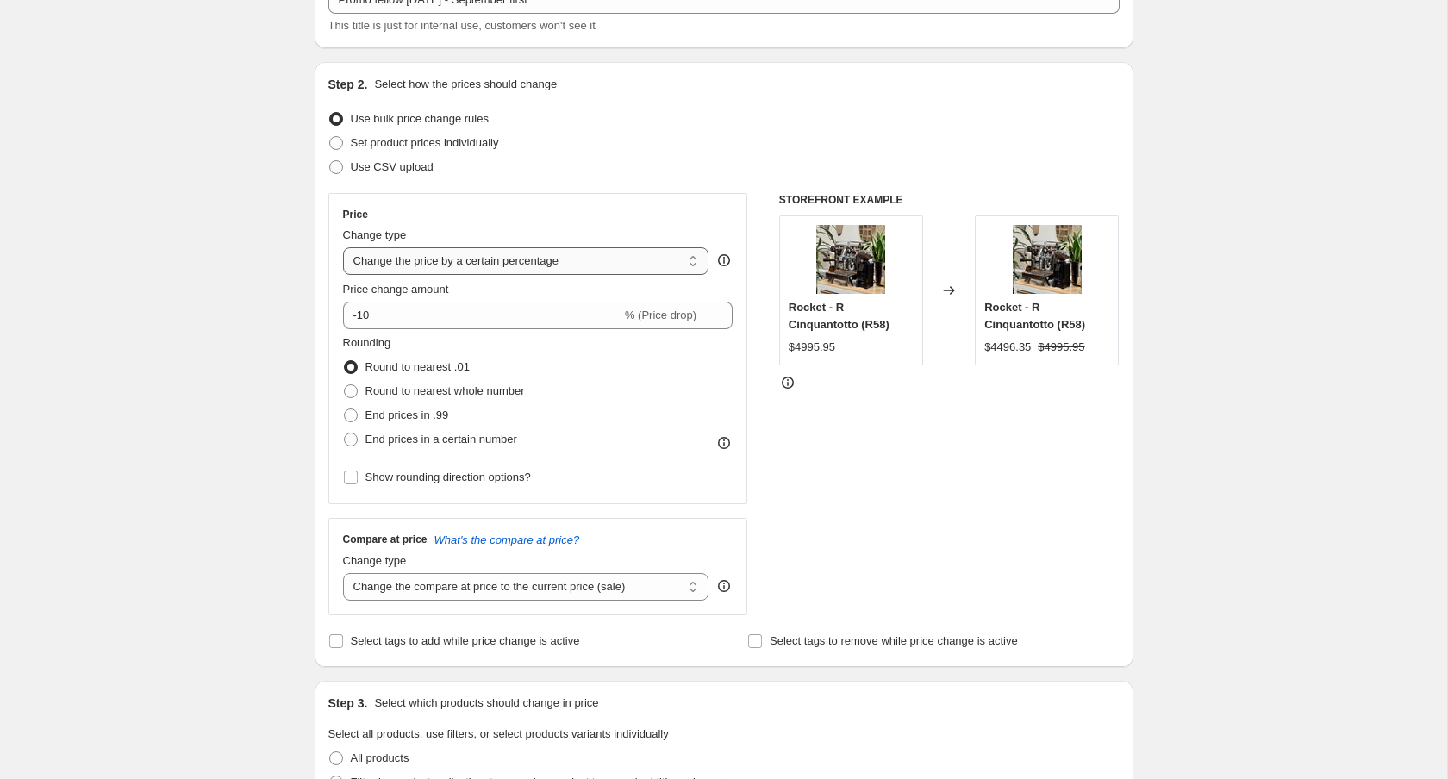
click at [488, 271] on select "Change the price to a certain amount Change the price by a certain amount Chang…" at bounding box center [526, 261] width 366 height 28
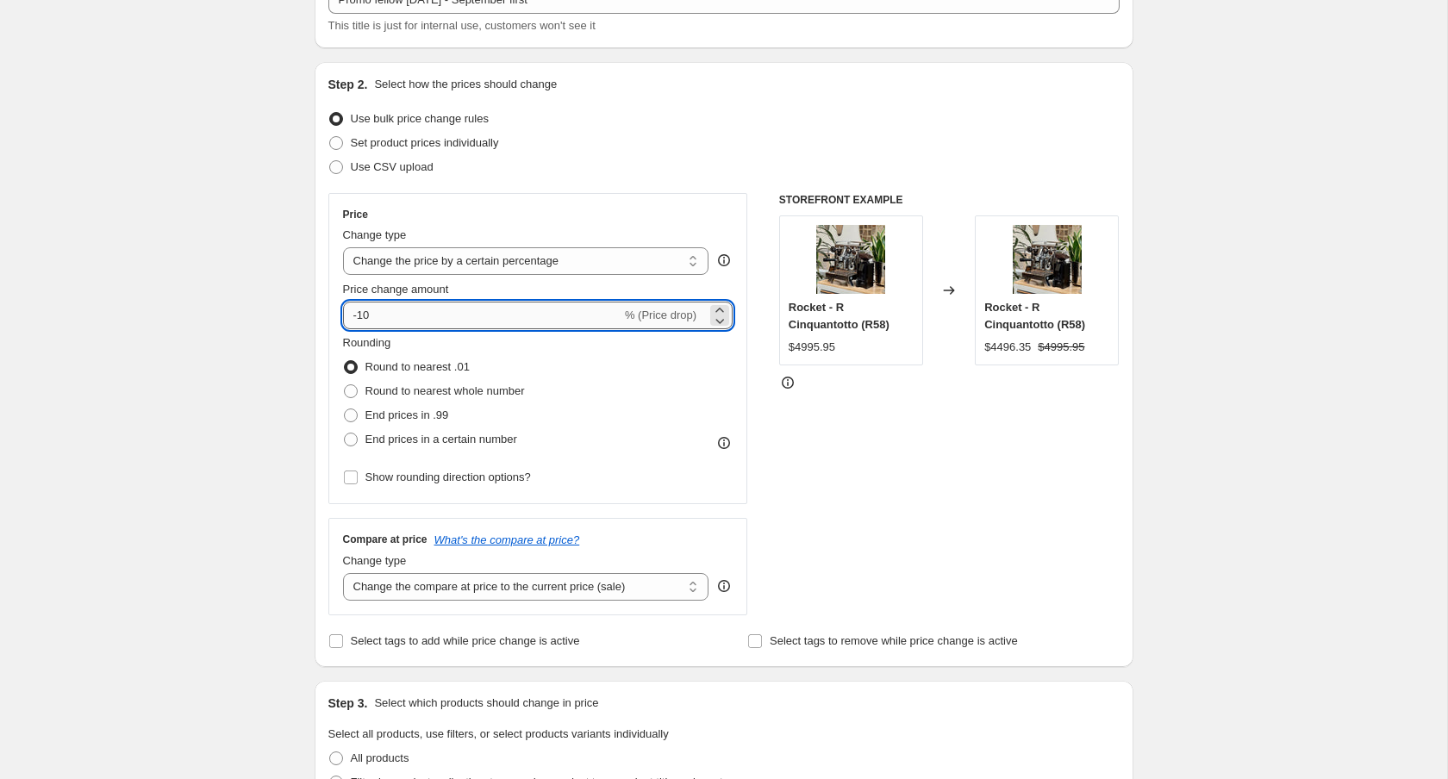
click at [415, 317] on input "-10" at bounding box center [482, 316] width 278 height 28
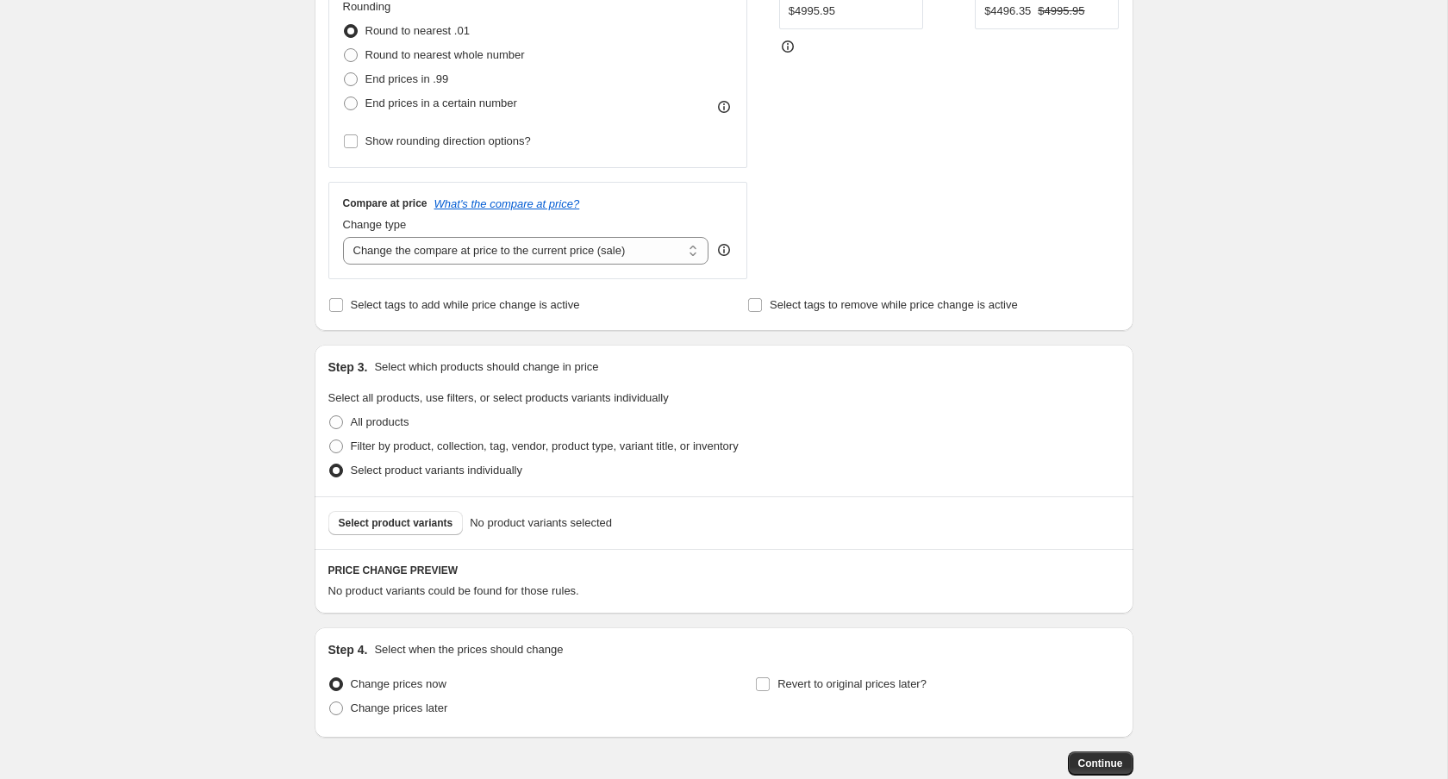
scroll to position [463, 0]
type input "-15"
click at [430, 515] on span "Select product variants" at bounding box center [396, 521] width 115 height 14
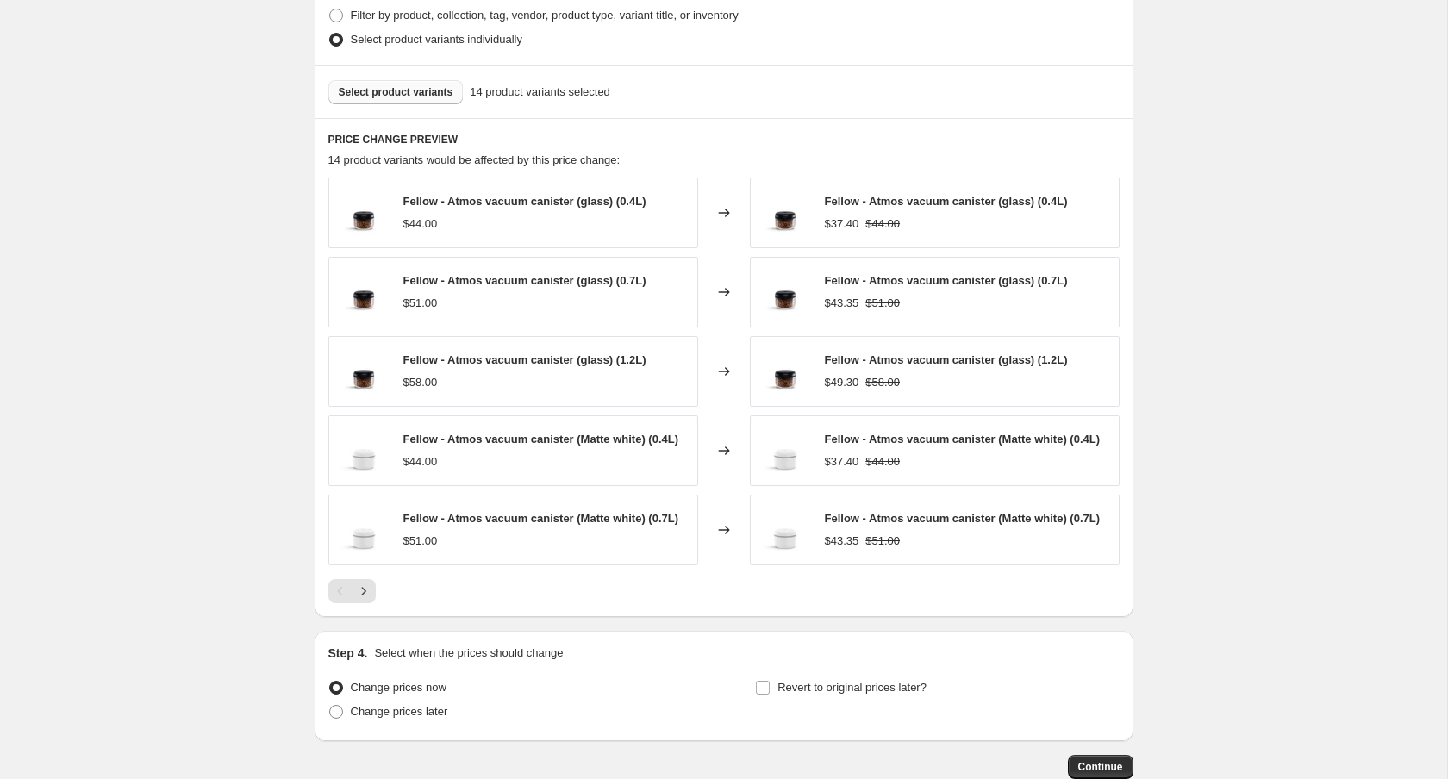
scroll to position [1002, 0]
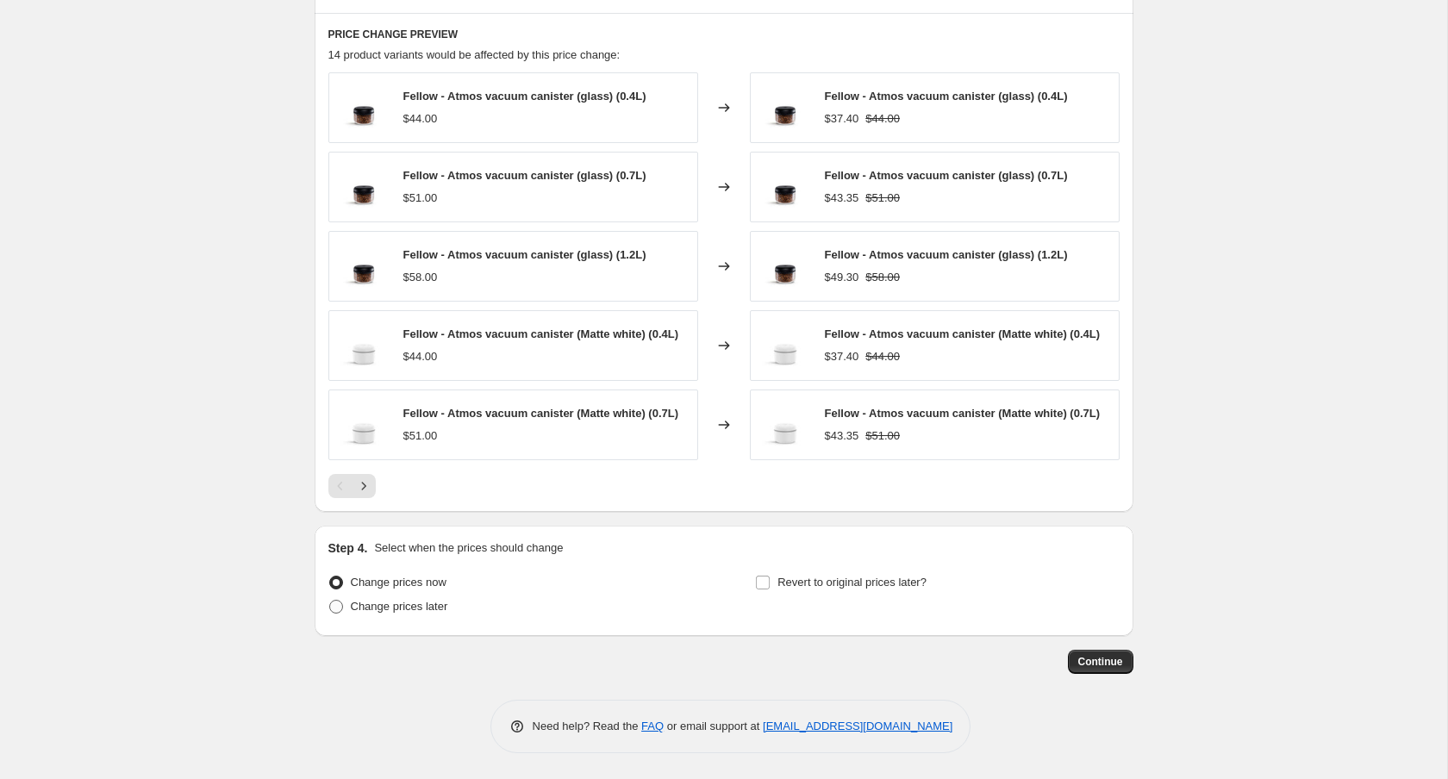
click at [415, 612] on span "Change prices later" at bounding box center [399, 606] width 97 height 13
click at [330, 601] on input "Change prices later" at bounding box center [329, 600] width 1 height 1
radio input "true"
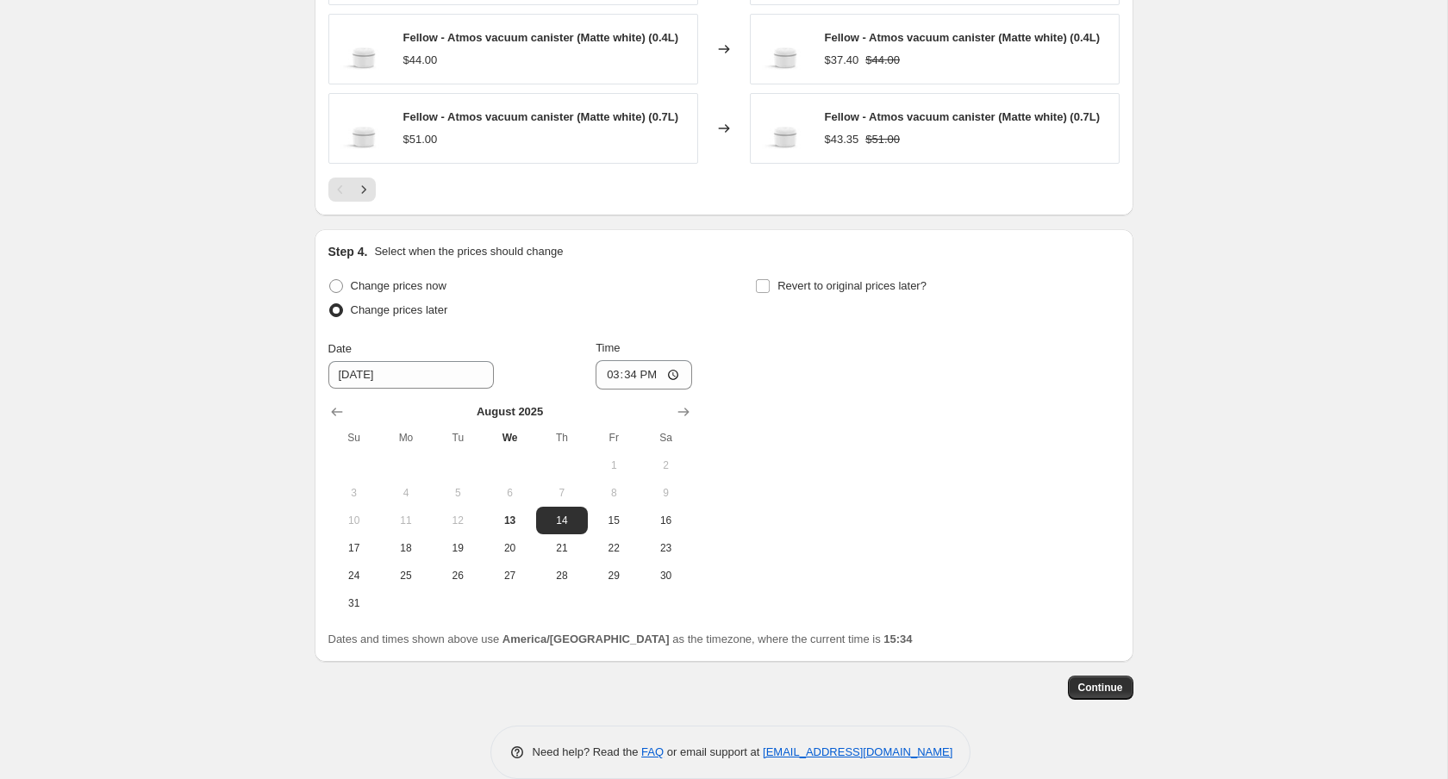
scroll to position [1325, 0]
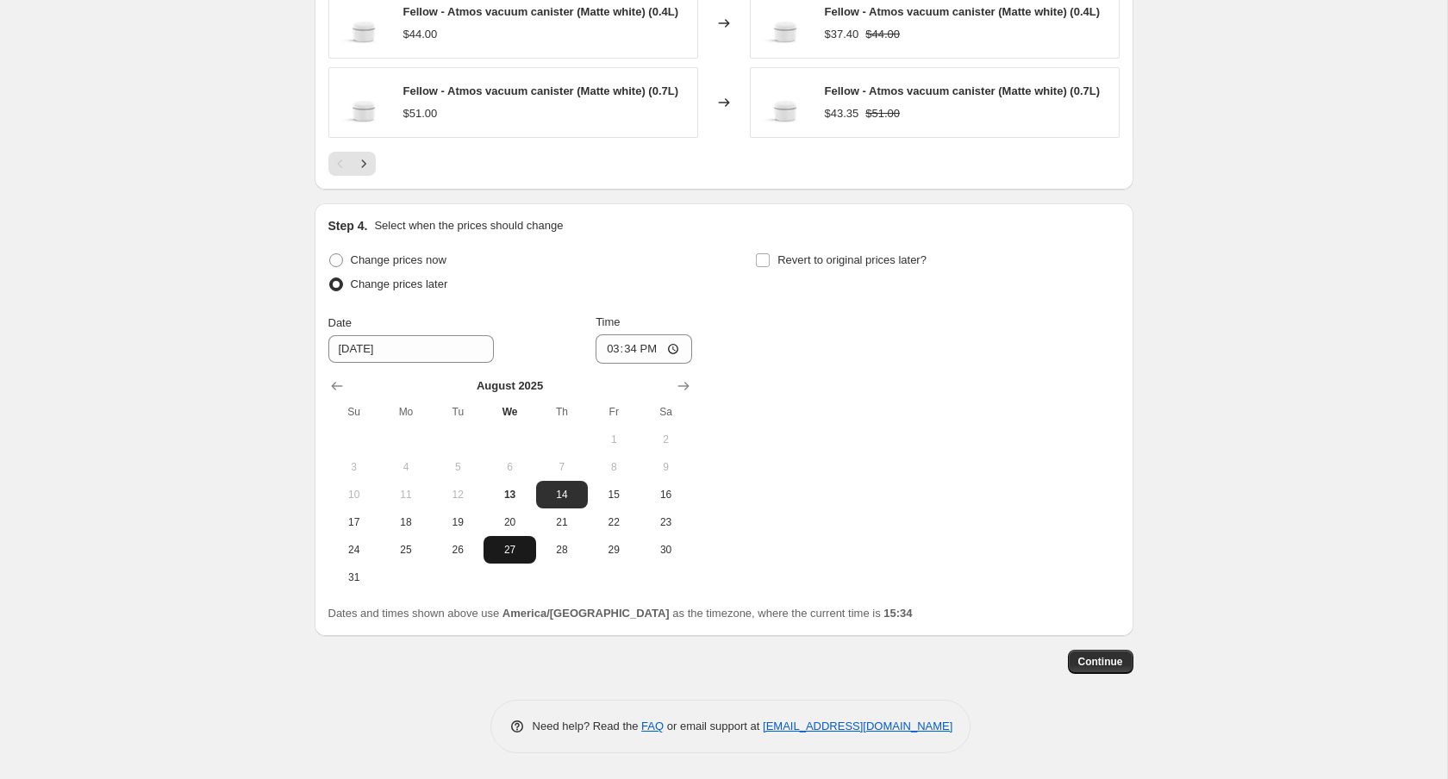
click at [528, 555] on span "27" at bounding box center [509, 550] width 38 height 14
type input "8/27/2025"
click at [634, 345] on input "15:34" at bounding box center [644, 348] width 97 height 29
type input "00:00"
click at [862, 263] on span "Revert to original prices later?" at bounding box center [851, 259] width 149 height 13
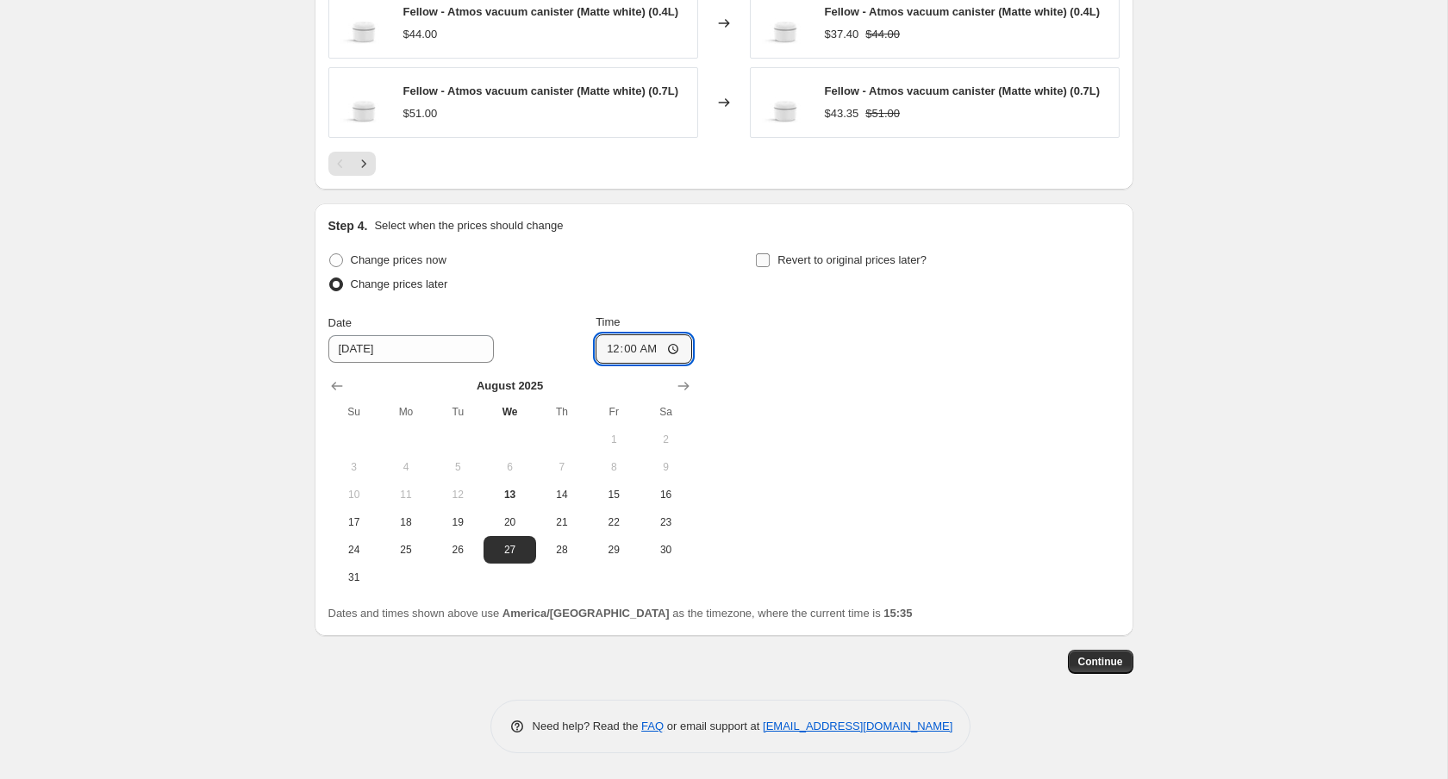
click at [770, 263] on input "Revert to original prices later?" at bounding box center [763, 260] width 14 height 14
checkbox input "true"
click at [1116, 388] on icon "Show next month, September 2025" at bounding box center [1110, 386] width 17 height 17
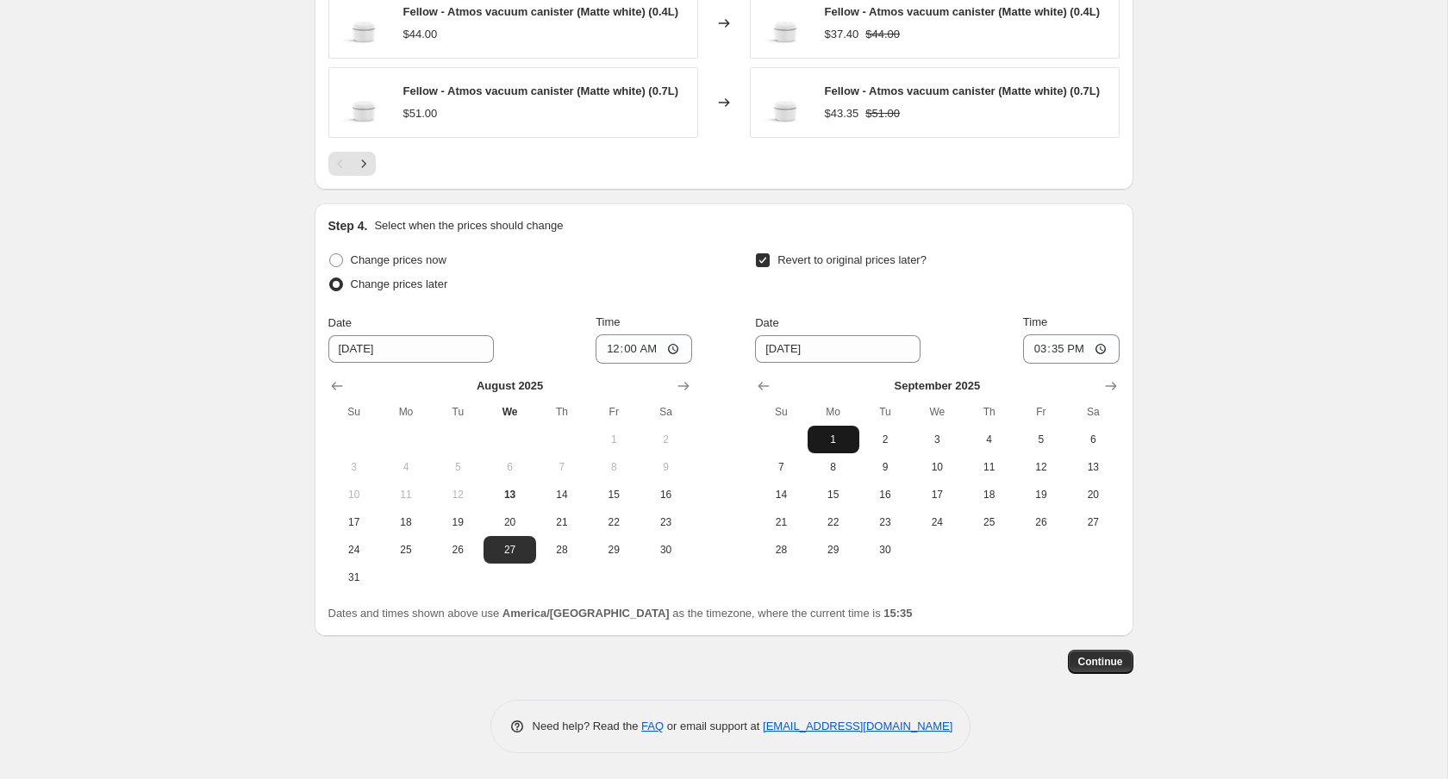
click at [840, 449] on button "1" at bounding box center [834, 440] width 52 height 28
type input "9/1/2025"
click at [1058, 352] on input "15:35" at bounding box center [1071, 348] width 97 height 29
type input "23:59"
click at [1087, 659] on span "Continue" at bounding box center [1100, 662] width 45 height 14
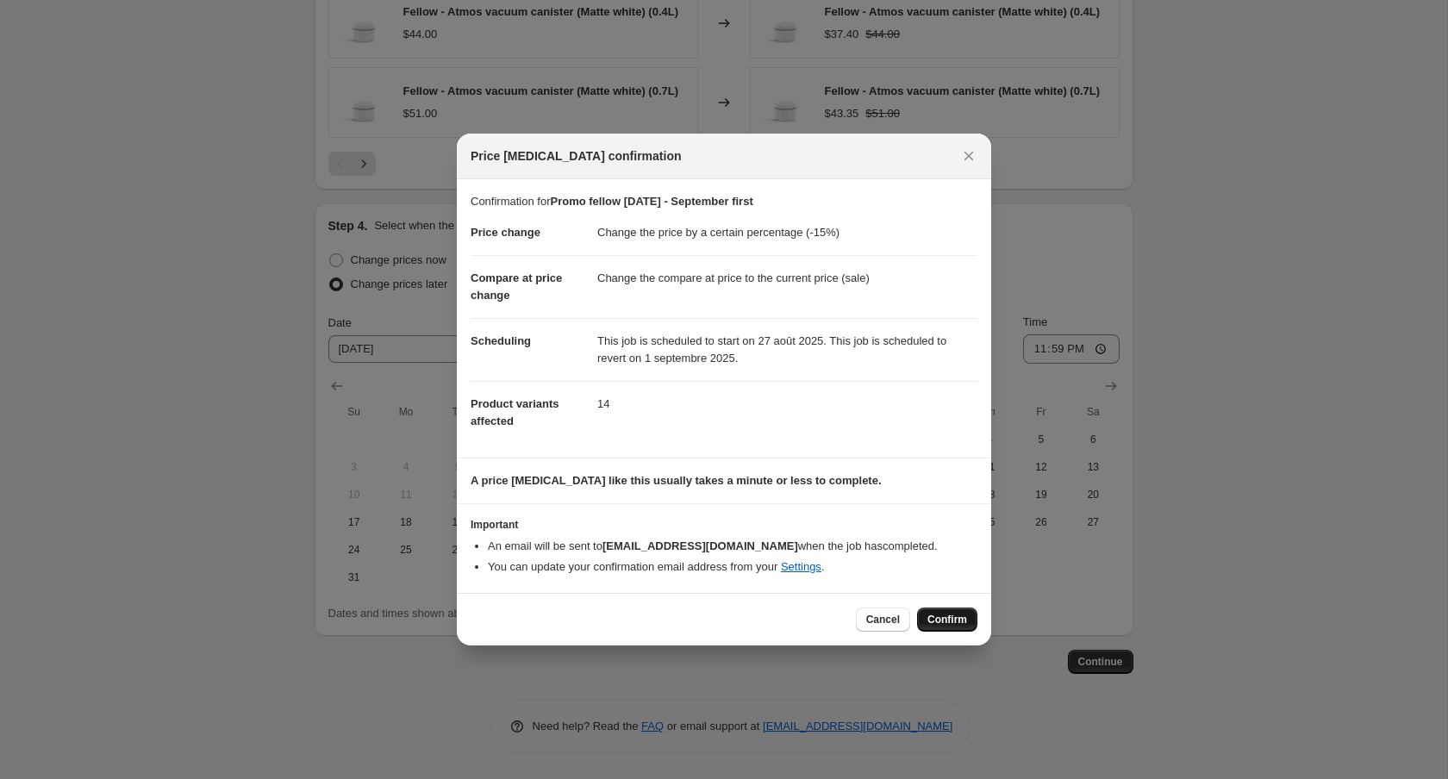
click at [955, 614] on span "Confirm" at bounding box center [947, 620] width 40 height 14
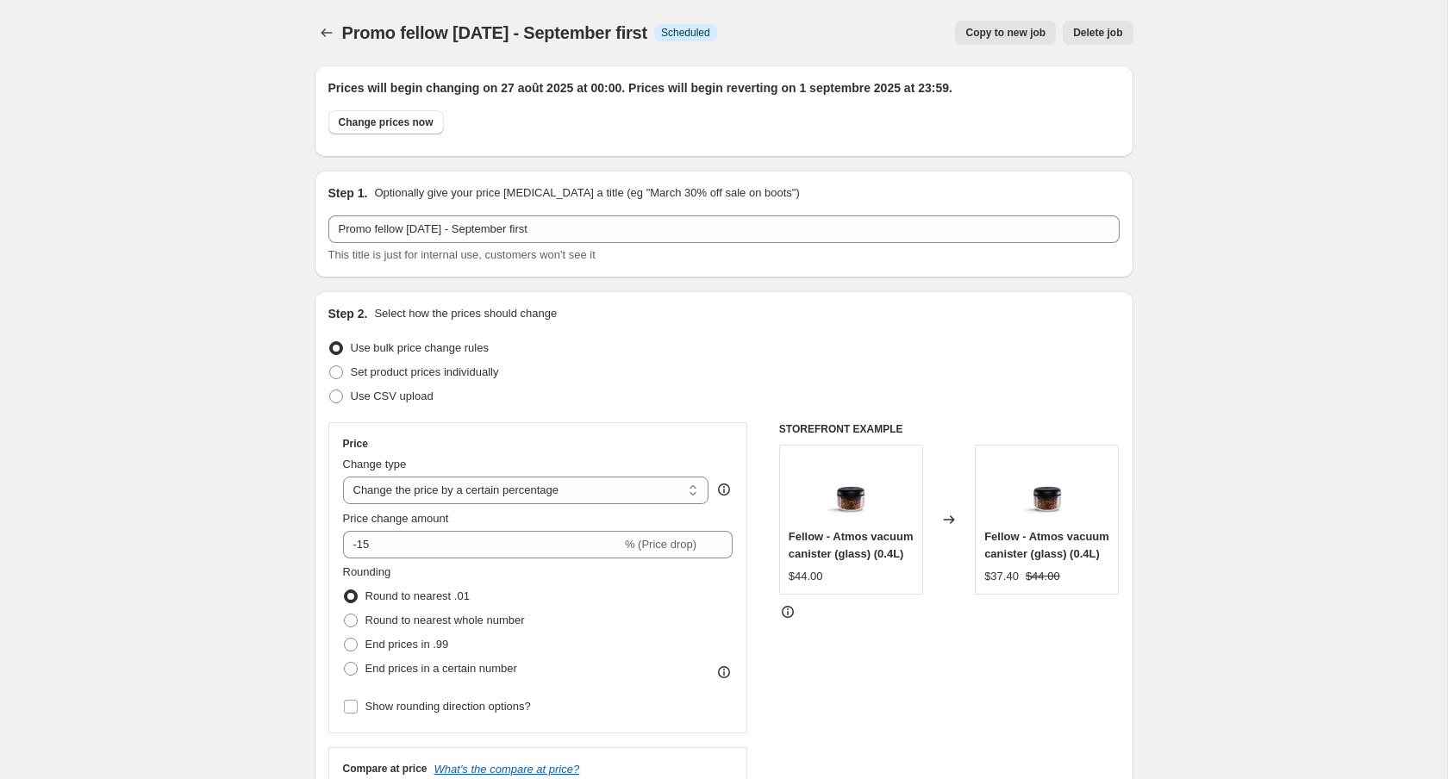
click at [990, 38] on span "Copy to new job" at bounding box center [1005, 33] width 80 height 14
select select "percentage"
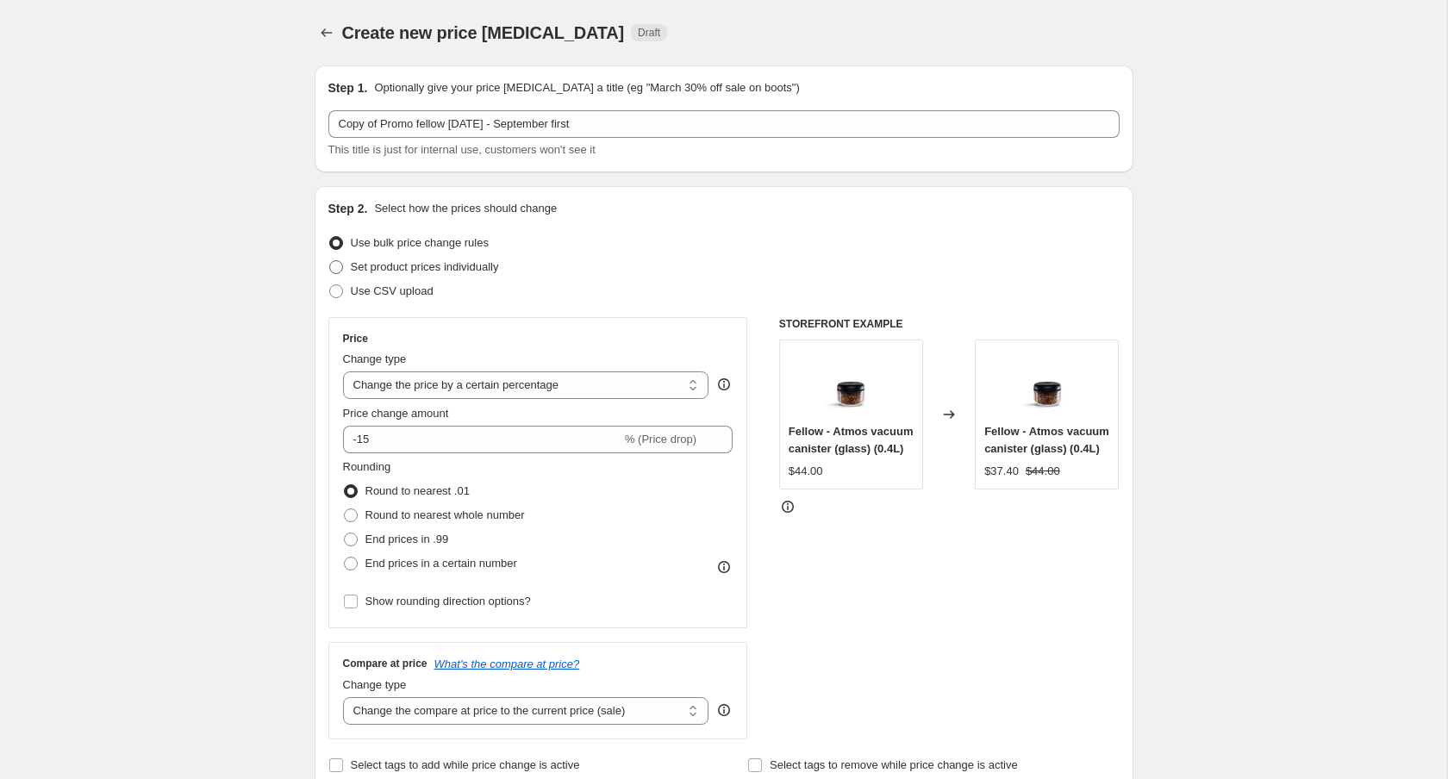
click at [393, 262] on span "Set product prices individually" at bounding box center [425, 266] width 148 height 13
click at [330, 261] on input "Set product prices individually" at bounding box center [329, 260] width 1 height 1
radio input "true"
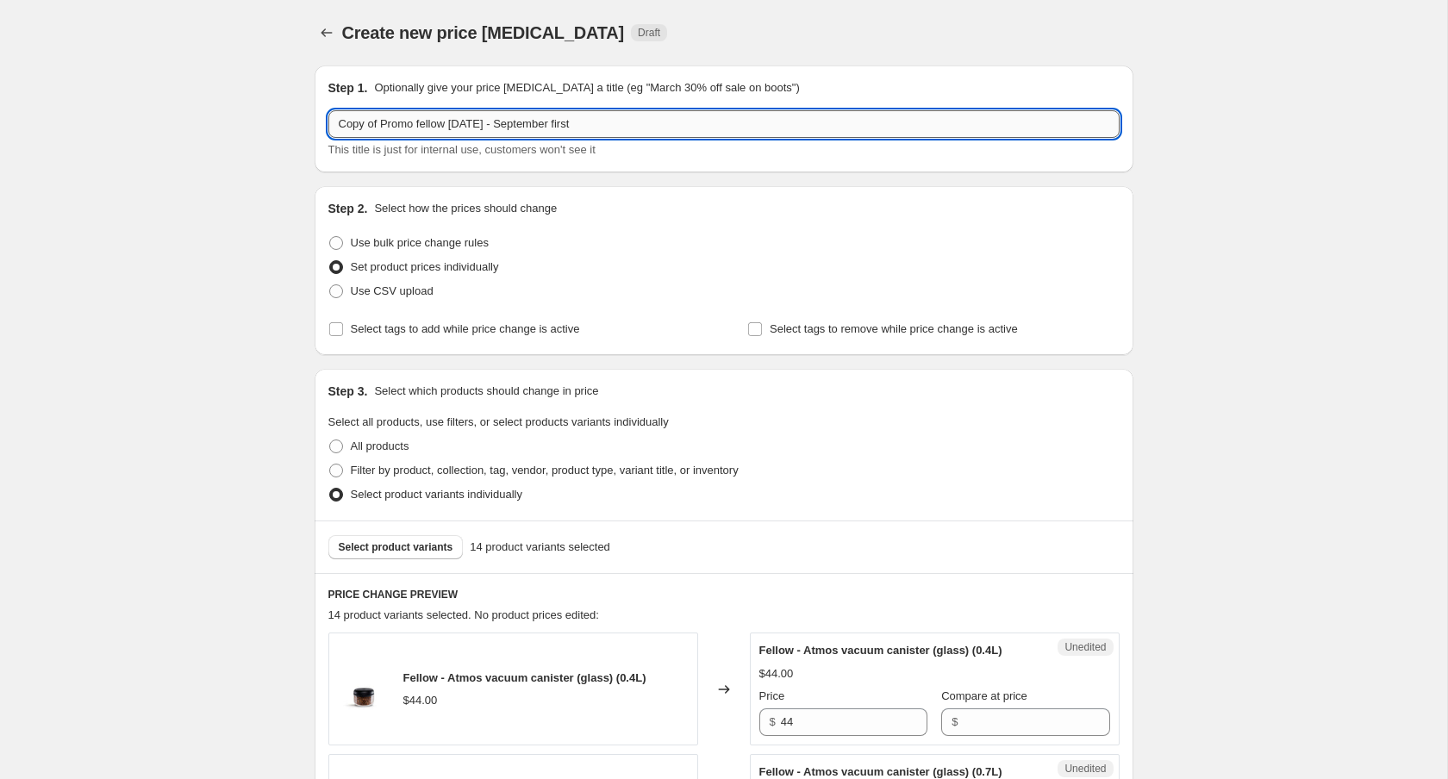
click at [471, 133] on input "Copy of Promo fellow august 27th - September first" at bounding box center [723, 124] width 791 height 28
click at [381, 119] on input "Copy of Promo fellow august 27th - September first" at bounding box center [723, 124] width 791 height 28
drag, startPoint x: 379, startPoint y: 124, endPoint x: 293, endPoint y: 125, distance: 86.2
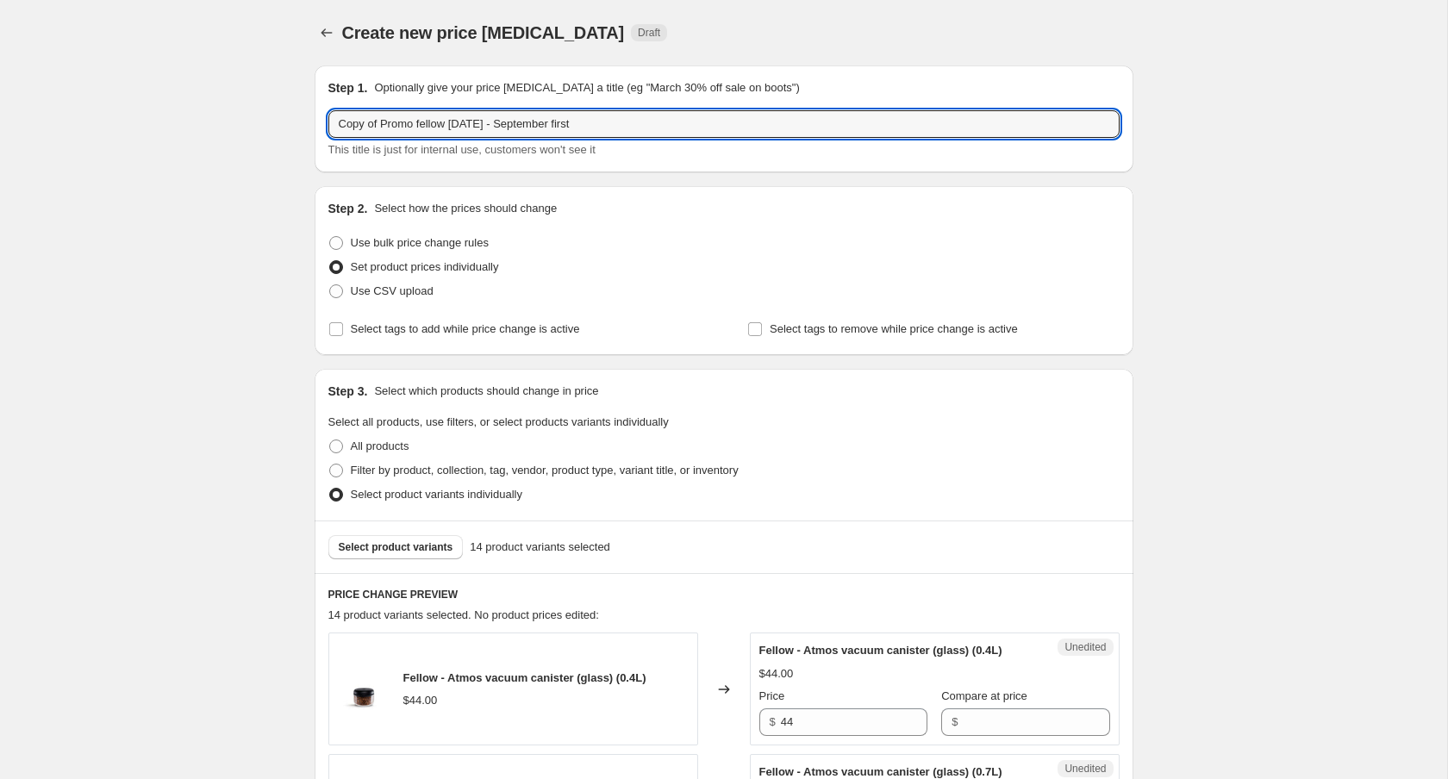
click at [414, 131] on input "Promo fellow august 27th - September first" at bounding box center [723, 124] width 791 height 28
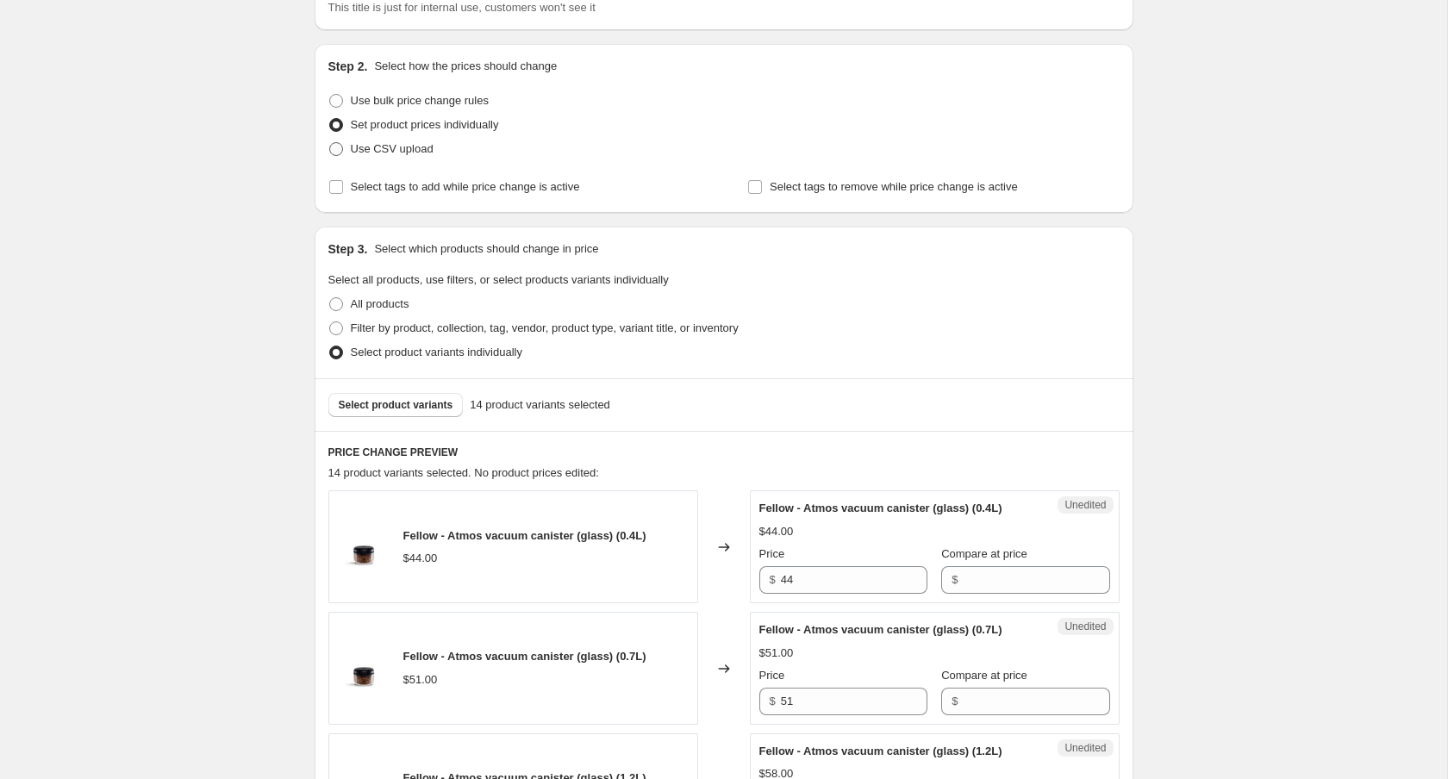
scroll to position [143, 0]
type input "Promo fellow AIDEN august 27th - September first"
click at [423, 404] on span "Select product variants" at bounding box center [396, 404] width 115 height 14
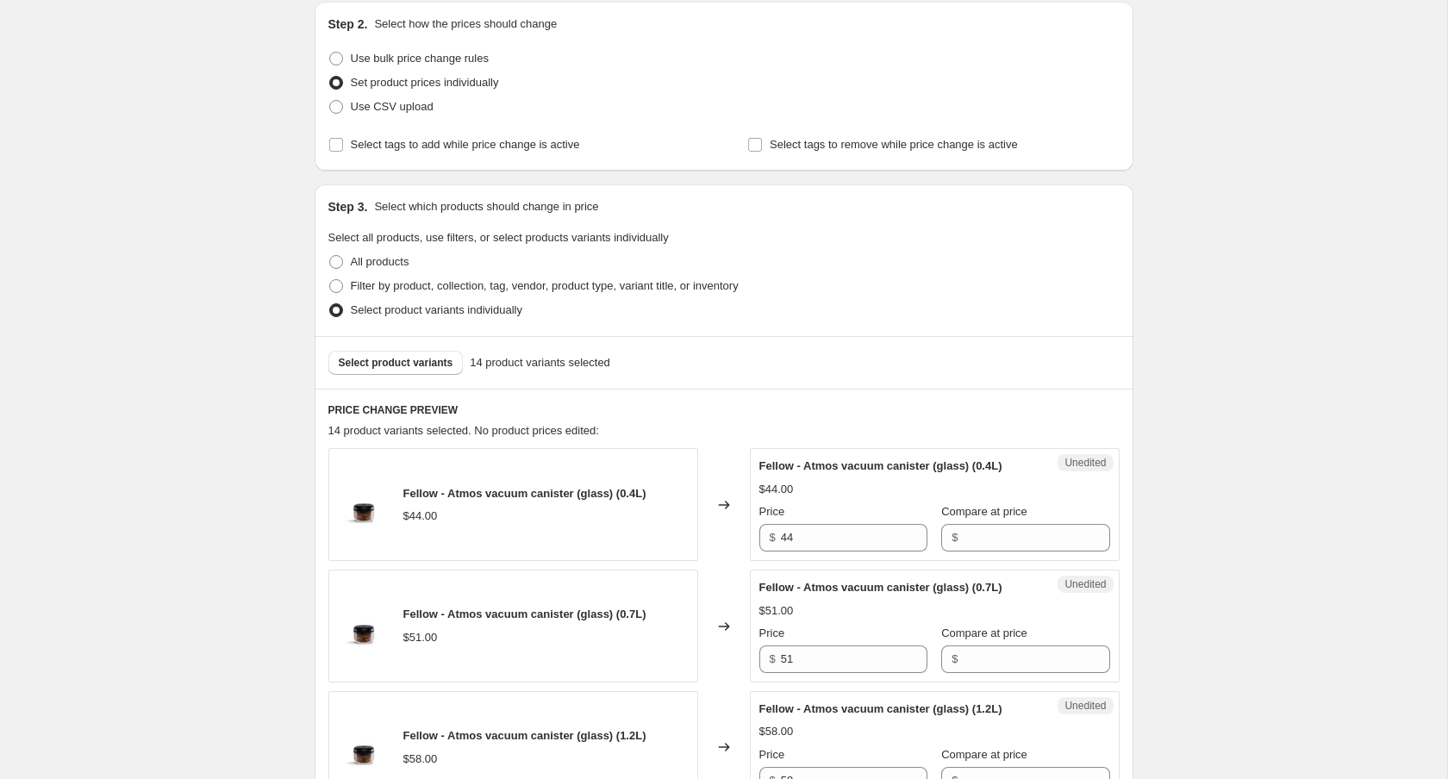
scroll to position [186, 0]
click at [392, 358] on span "Select product variants" at bounding box center [396, 361] width 115 height 14
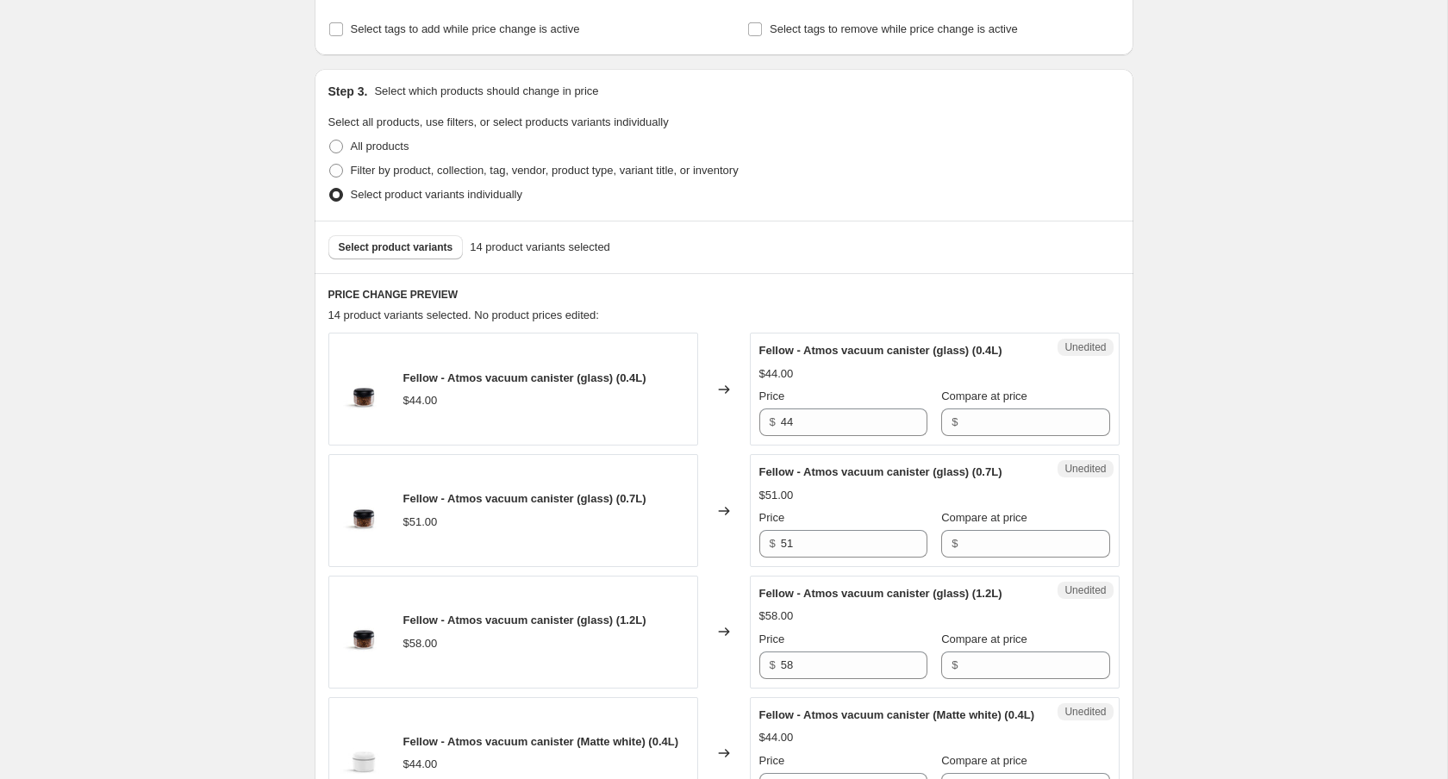
scroll to position [315, 0]
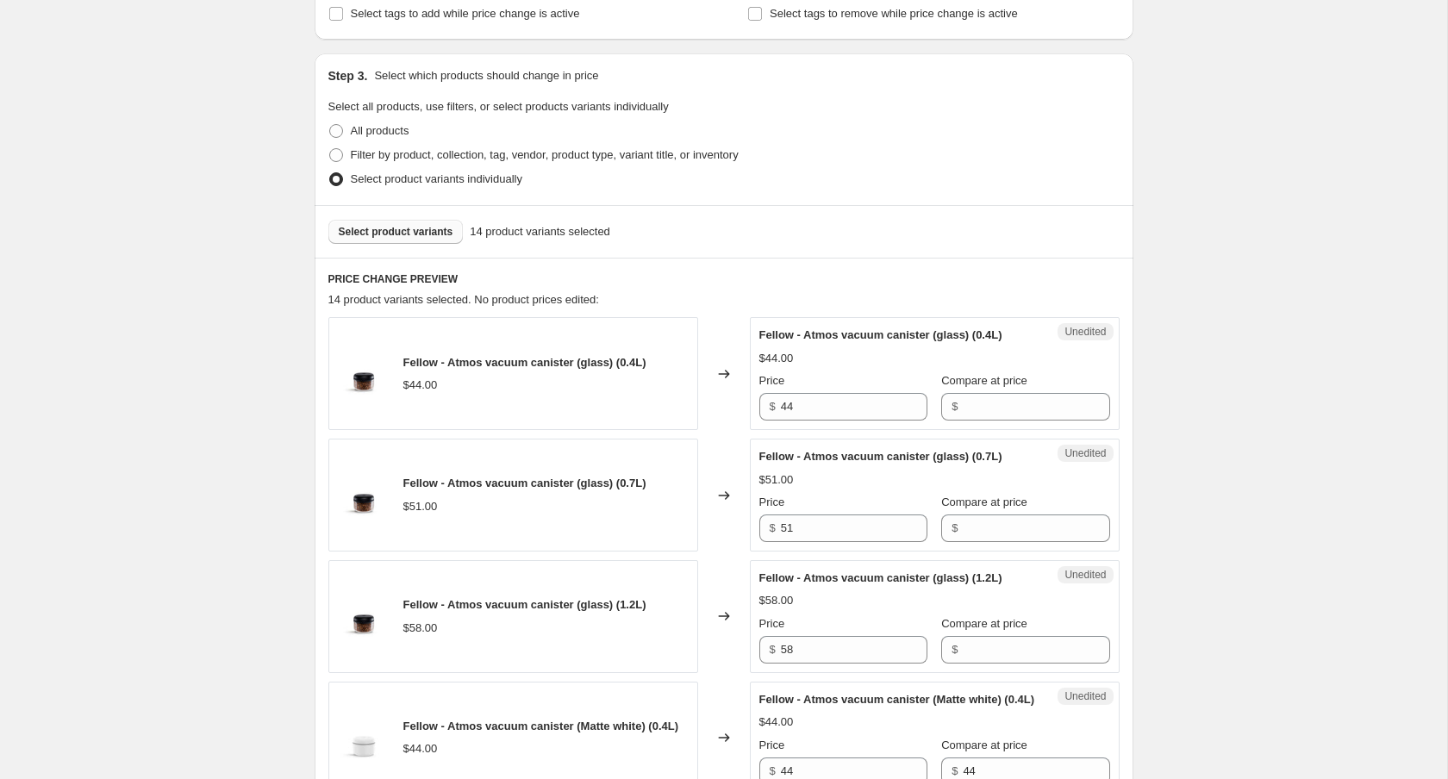
click at [389, 227] on span "Select product variants" at bounding box center [396, 232] width 115 height 14
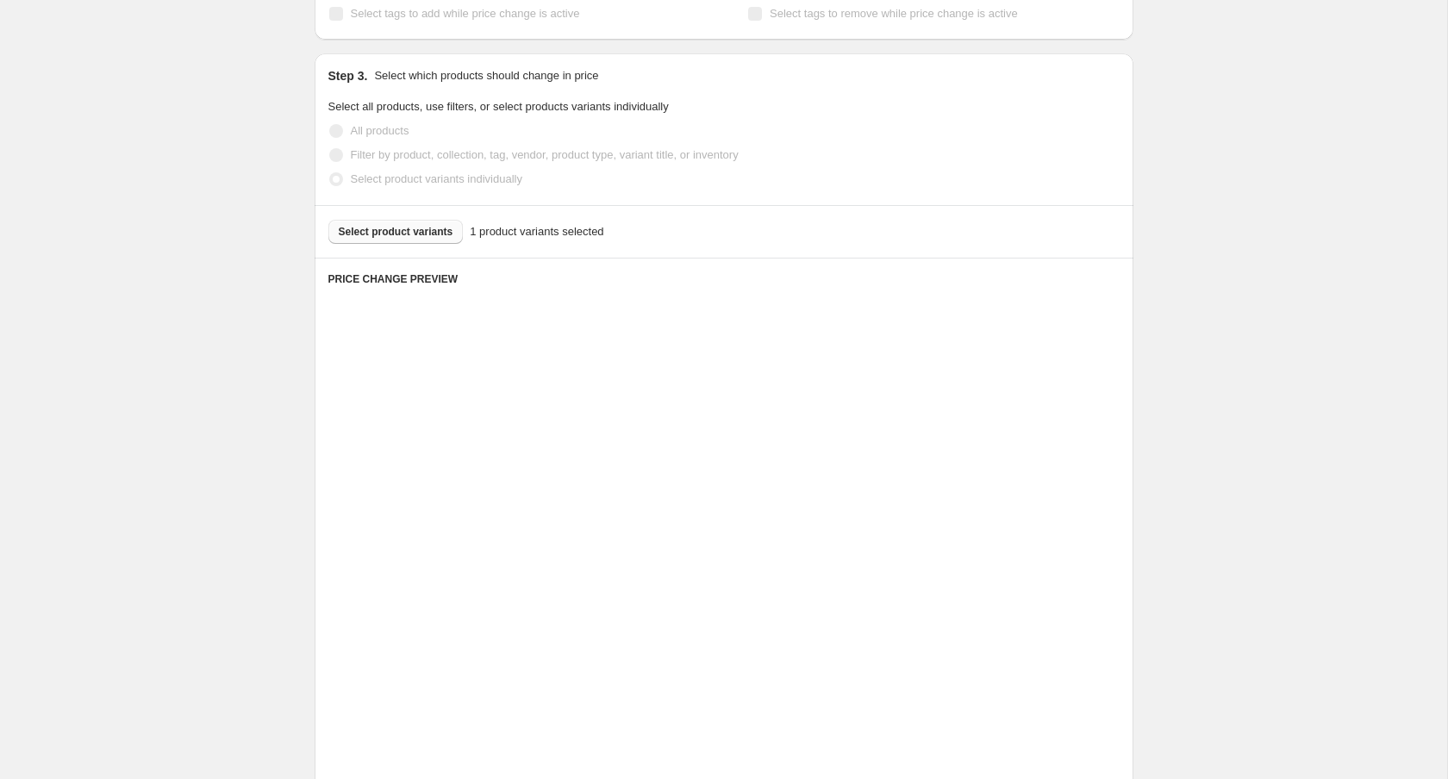
scroll to position [284, 0]
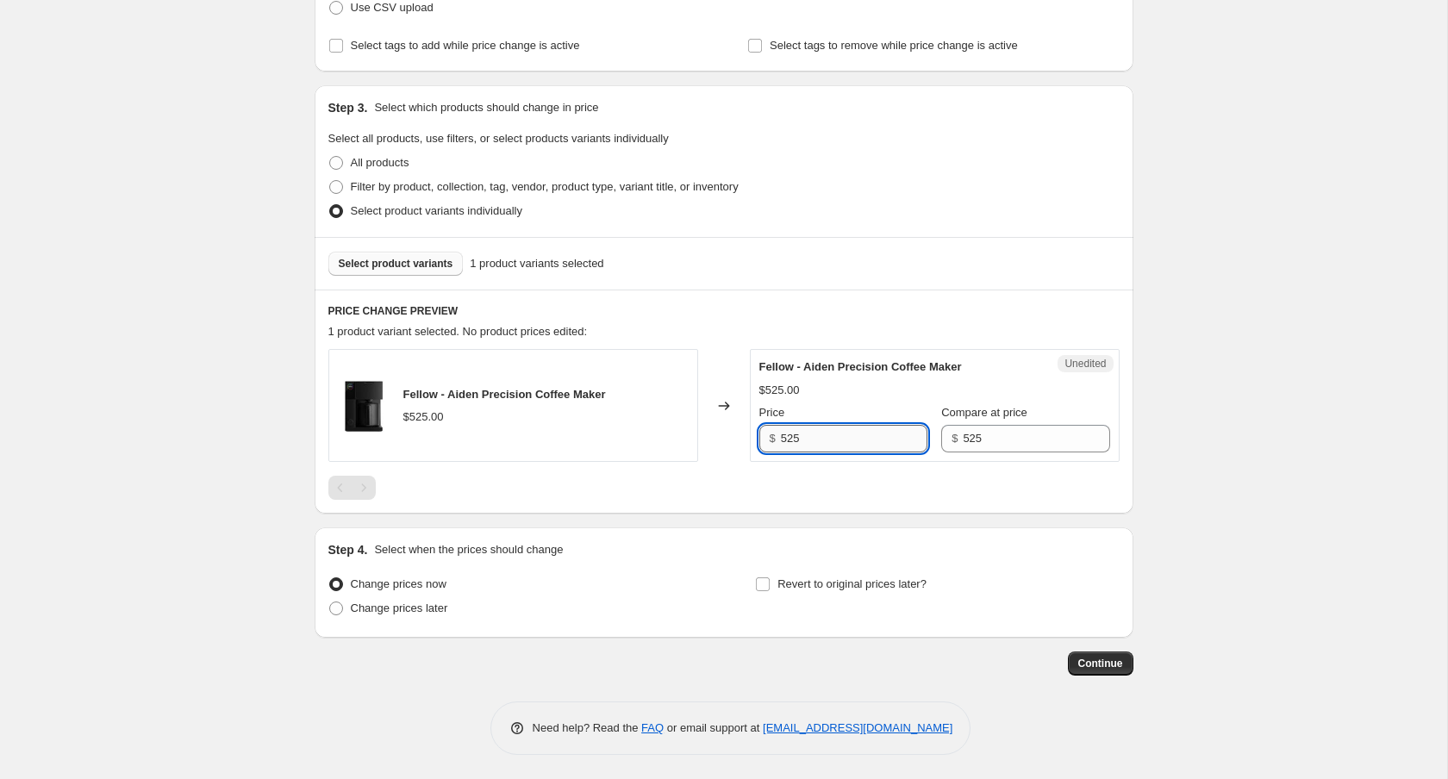
click at [810, 438] on input "525" at bounding box center [854, 439] width 147 height 28
type input "455"
click at [363, 598] on label "Change prices later" at bounding box center [388, 608] width 120 height 24
click at [330, 602] on input "Change prices later" at bounding box center [329, 602] width 1 height 1
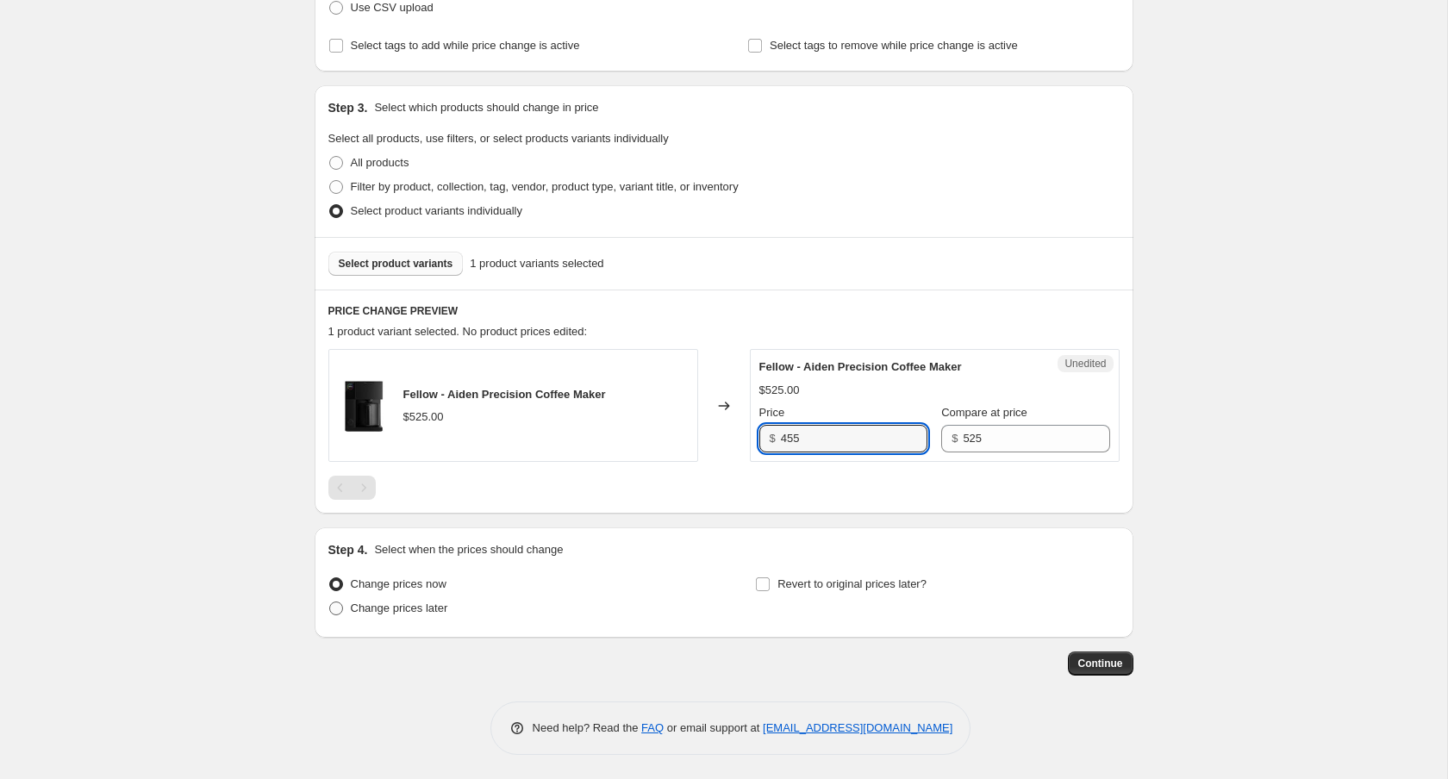
radio input "true"
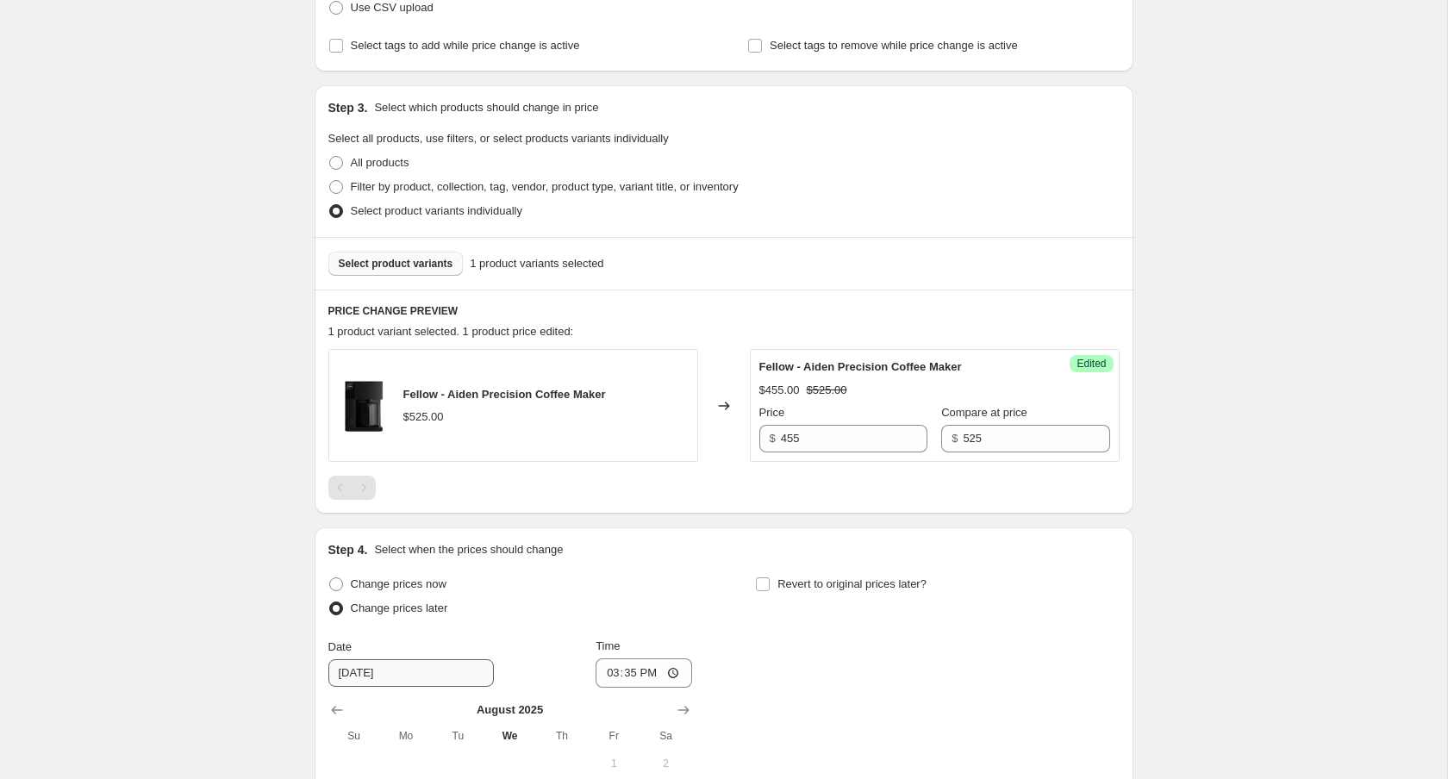
scroll to position [605, 0]
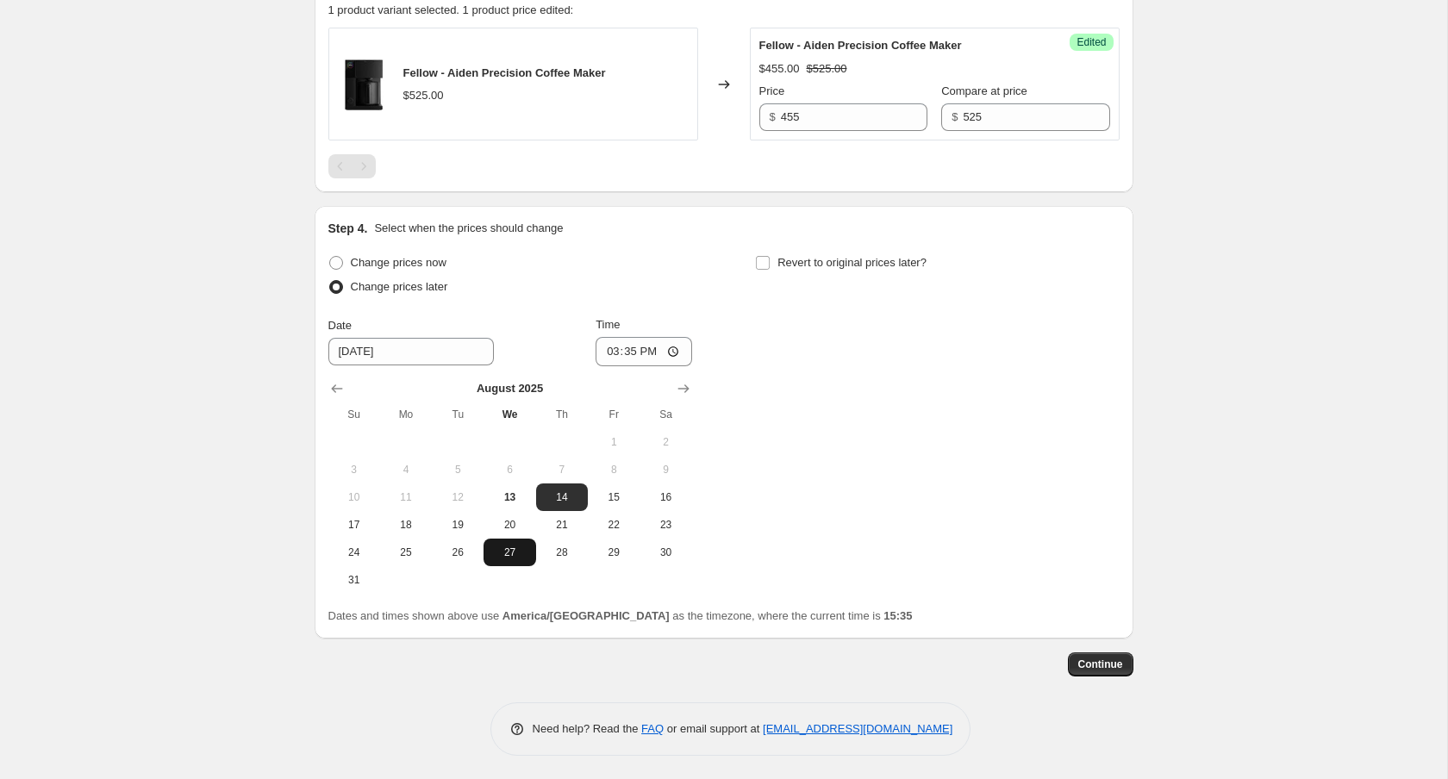
click at [526, 557] on span "27" at bounding box center [509, 553] width 38 height 14
click at [473, 559] on button "26" at bounding box center [458, 553] width 52 height 28
type input "8/26/2025"
click at [628, 337] on input "15:35" at bounding box center [644, 351] width 97 height 29
type input "00:00"
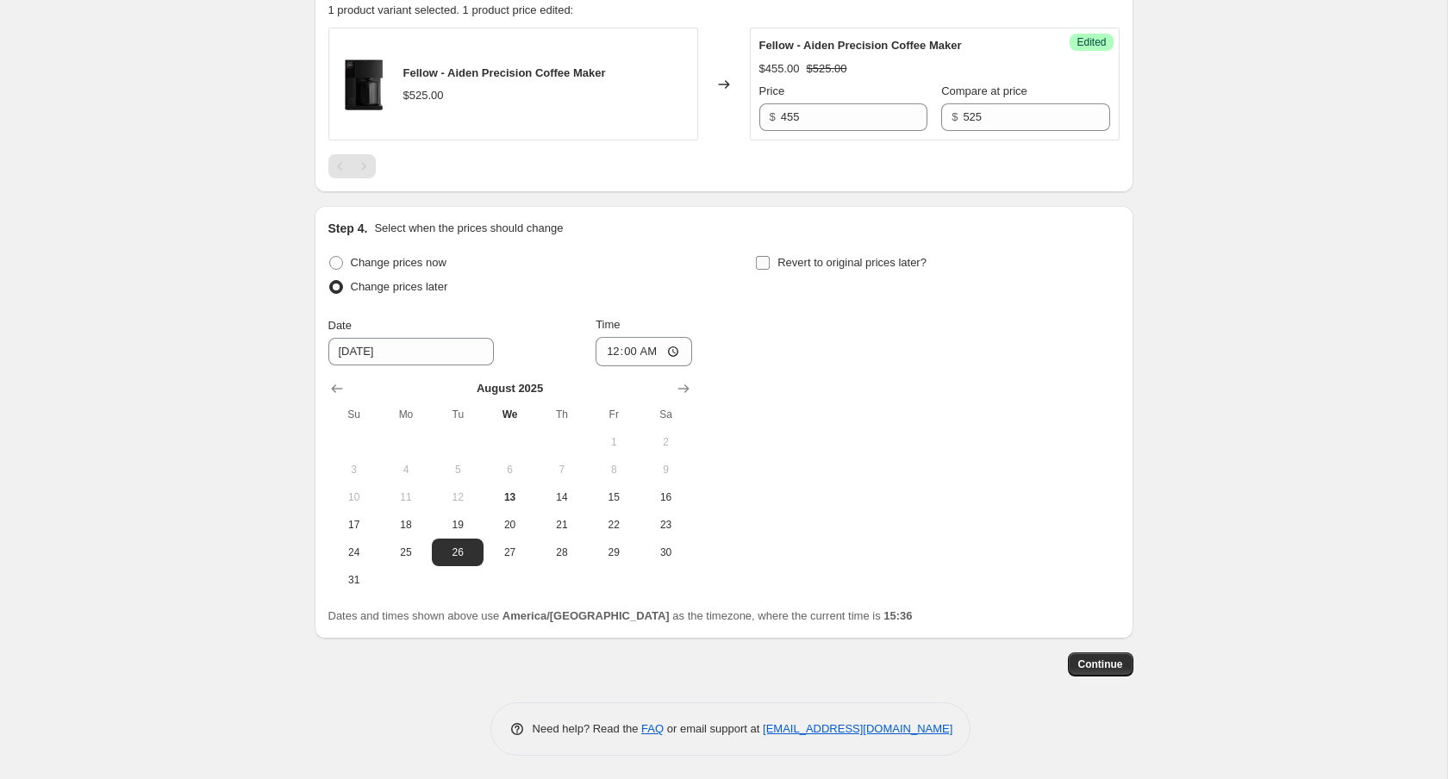
click at [782, 267] on span "Revert to original prices later?" at bounding box center [851, 262] width 149 height 13
click at [770, 267] on input "Revert to original prices later?" at bounding box center [763, 263] width 14 height 14
checkbox input "true"
click at [1103, 372] on div "August 2025 Su Mo Tu We Th Fr Sa 1 2 3 4 5 6 7 8 9 10 11 12 13 14 15 16 17 18 1…" at bounding box center [930, 480] width 378 height 228
click at [1109, 383] on icon "Show next month, September 2025" at bounding box center [1110, 388] width 17 height 17
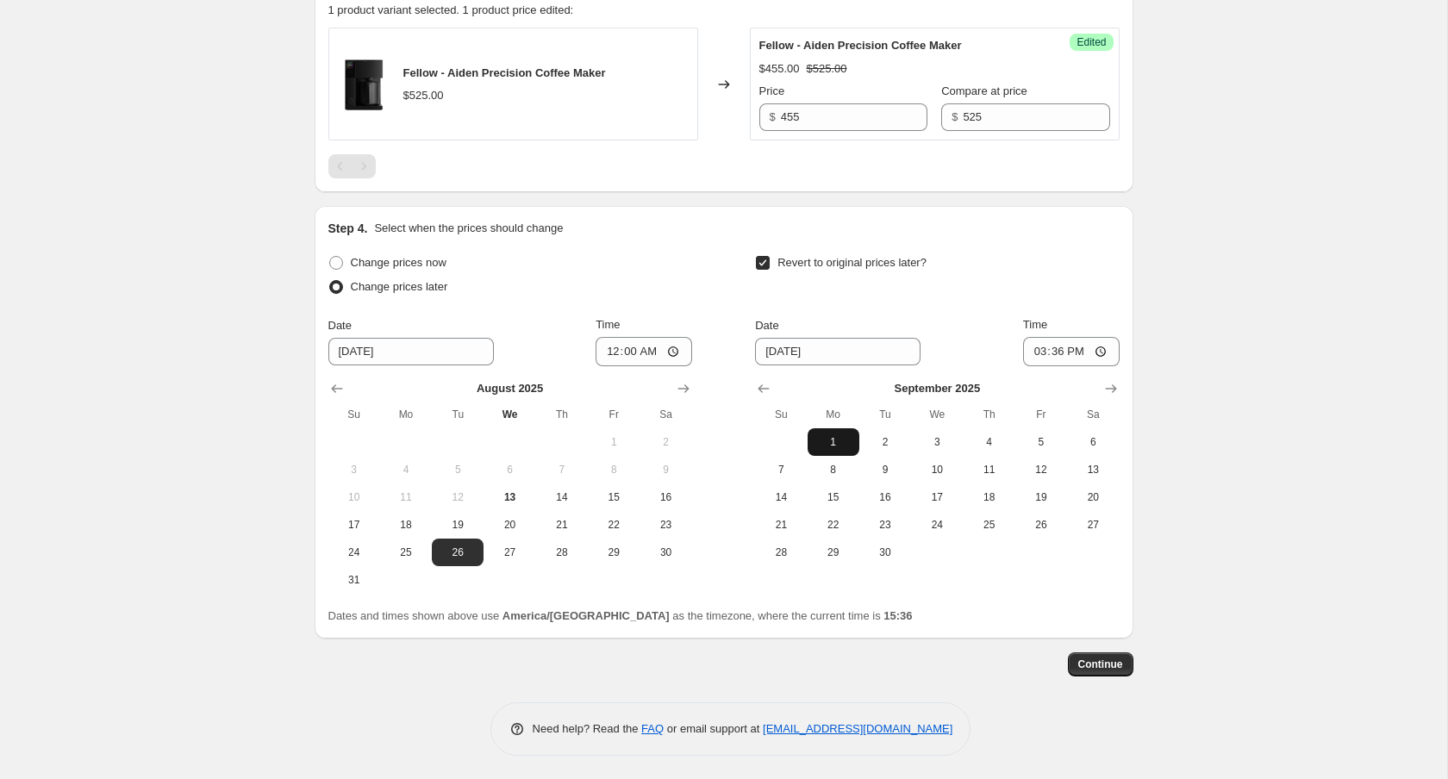
click at [833, 435] on span "1" at bounding box center [834, 442] width 38 height 14
type input "9/1/2025"
click at [1065, 349] on input "15:36" at bounding box center [1071, 351] width 97 height 29
type input "23:50"
type input "23:09"
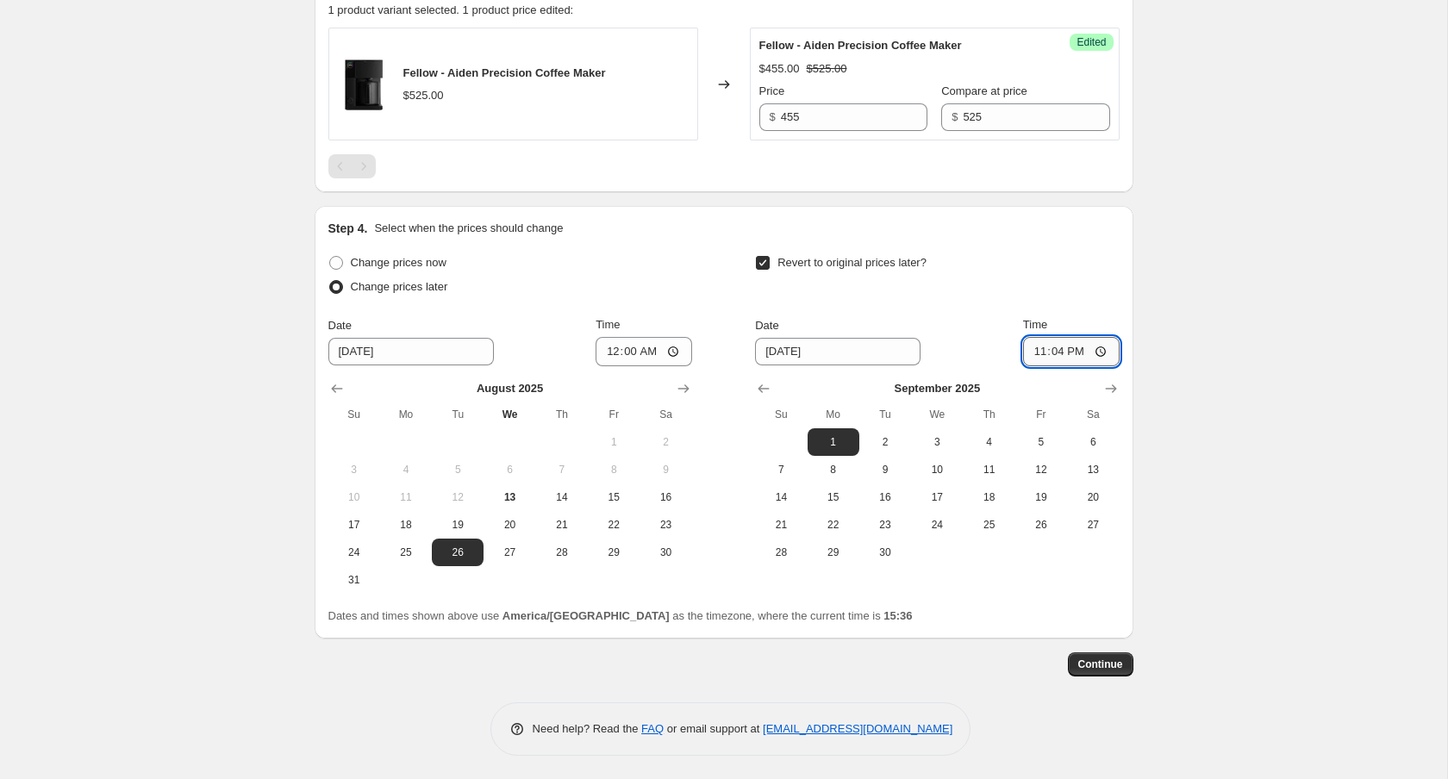
type input "23:49"
type input "23:59"
click at [1101, 677] on div "Step 1. Optionally give your price change job a title (eg "March 30% off sale o…" at bounding box center [724, 101] width 819 height 1309
click at [1101, 676] on div "Step 1. Optionally give your price change job a title (eg "March 30% off sale o…" at bounding box center [724, 101] width 819 height 1309
click at [1108, 668] on span "Continue" at bounding box center [1100, 665] width 45 height 14
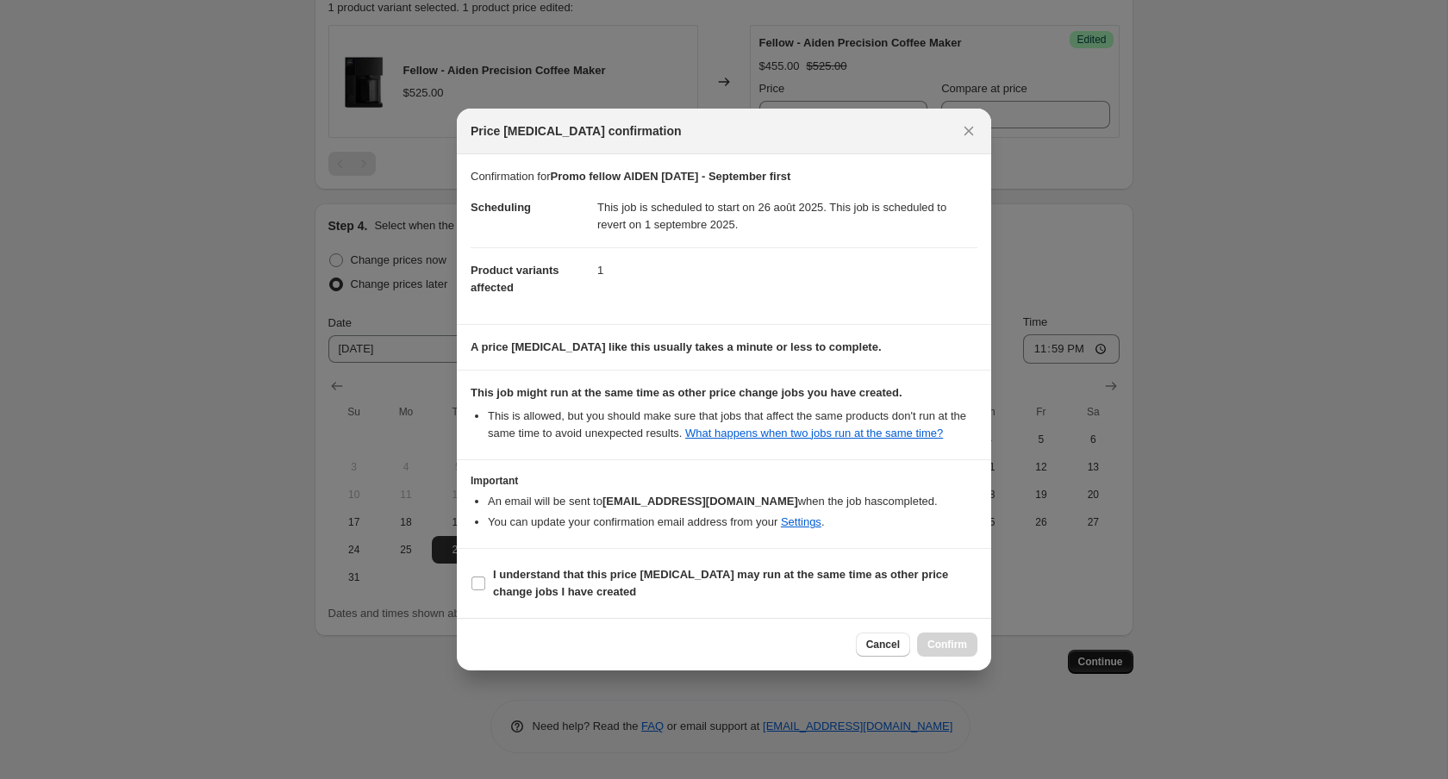
scroll to position [0, 0]
click at [838, 580] on b "I understand that this price change job may run at the same time as other price…" at bounding box center [720, 583] width 455 height 30
click at [485, 580] on input "I understand that this price change job may run at the same time as other price…" at bounding box center [478, 584] width 14 height 14
checkbox input "true"
click at [941, 640] on button "Confirm" at bounding box center [947, 645] width 60 height 24
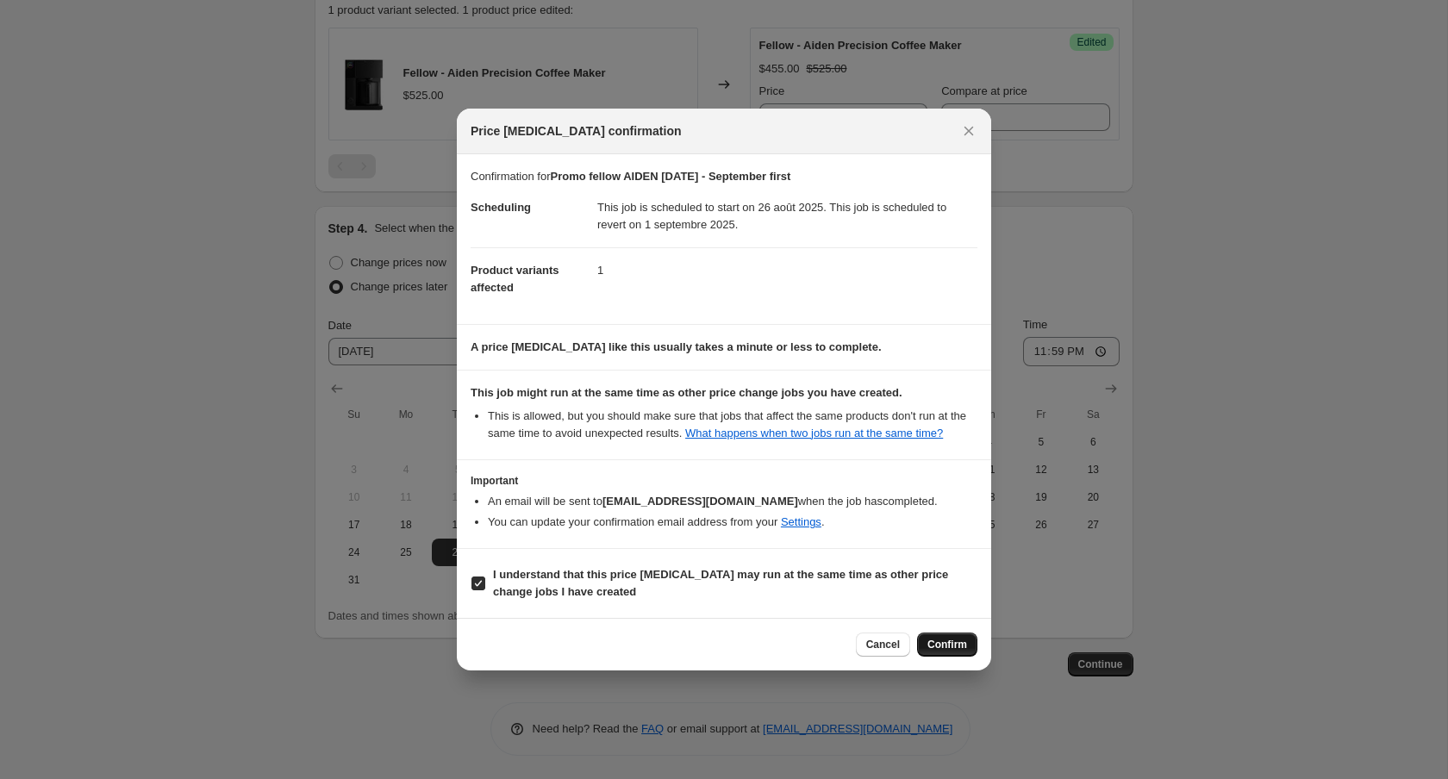
type input "Promo fellow AIDEN august 27th - September first"
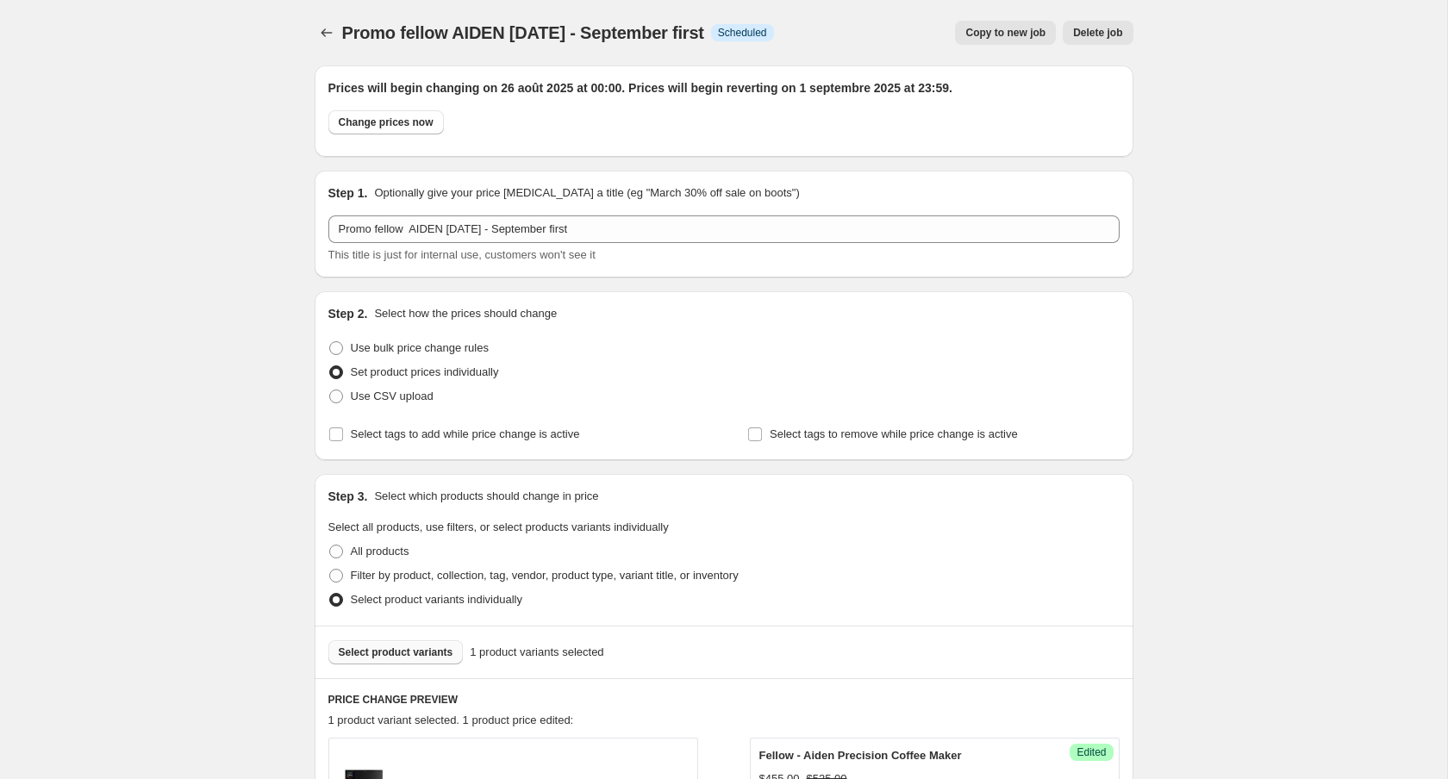
scroll to position [605, 0]
